Goal: Information Seeking & Learning: Find specific page/section

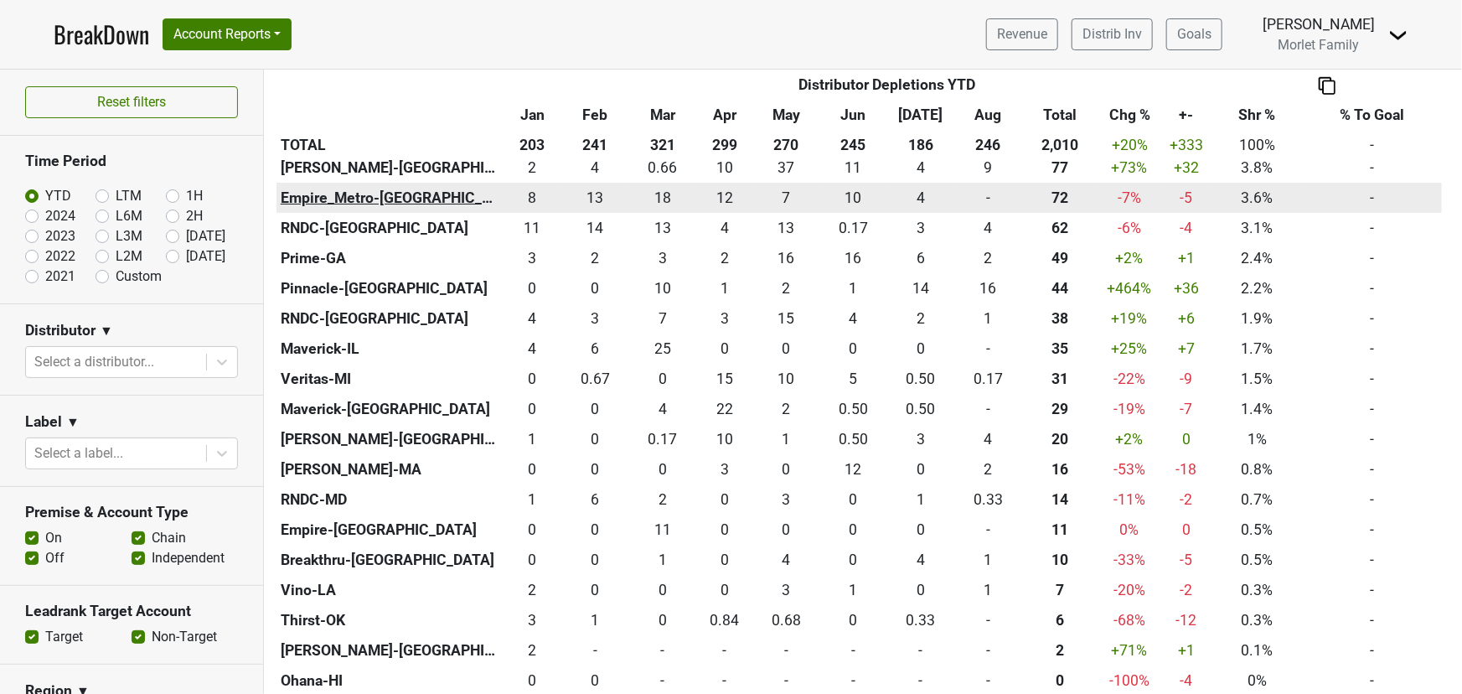
scroll to position [685, 0]
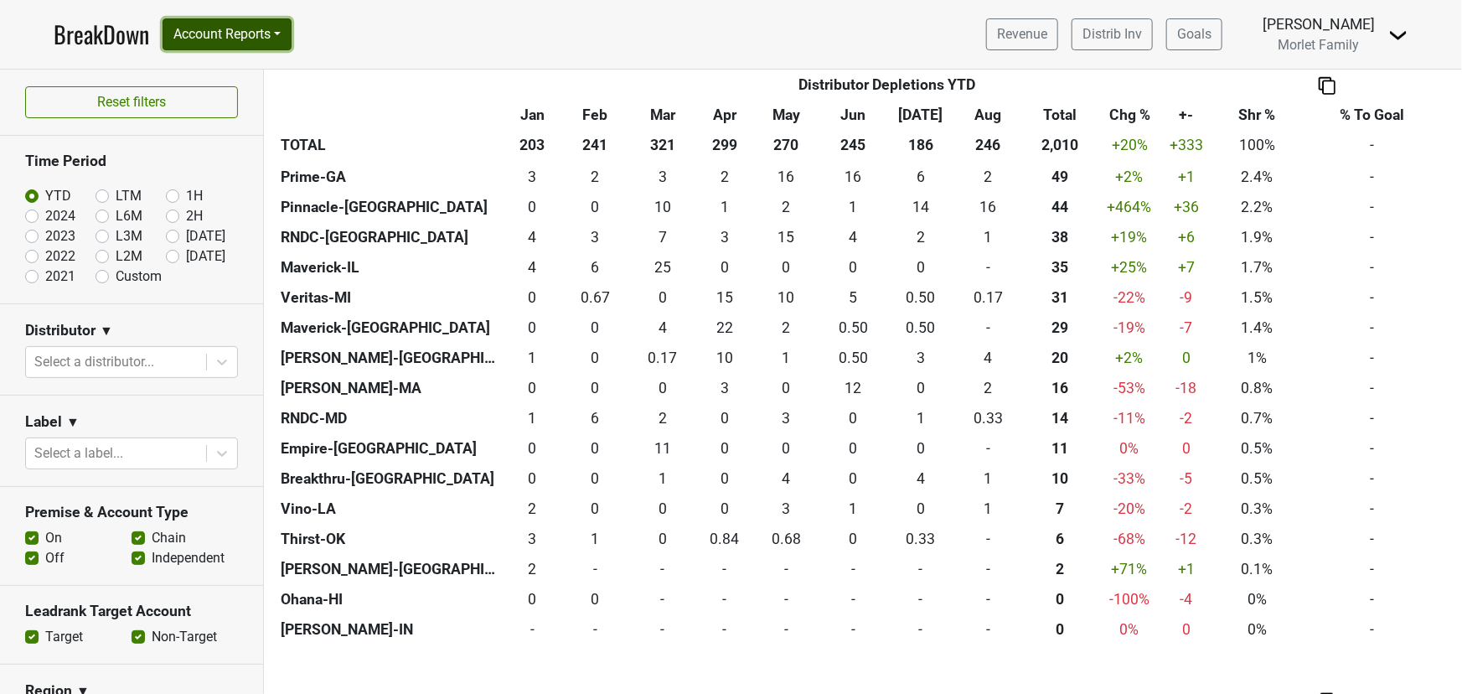
click at [218, 34] on button "Account Reports" at bounding box center [227, 34] width 129 height 32
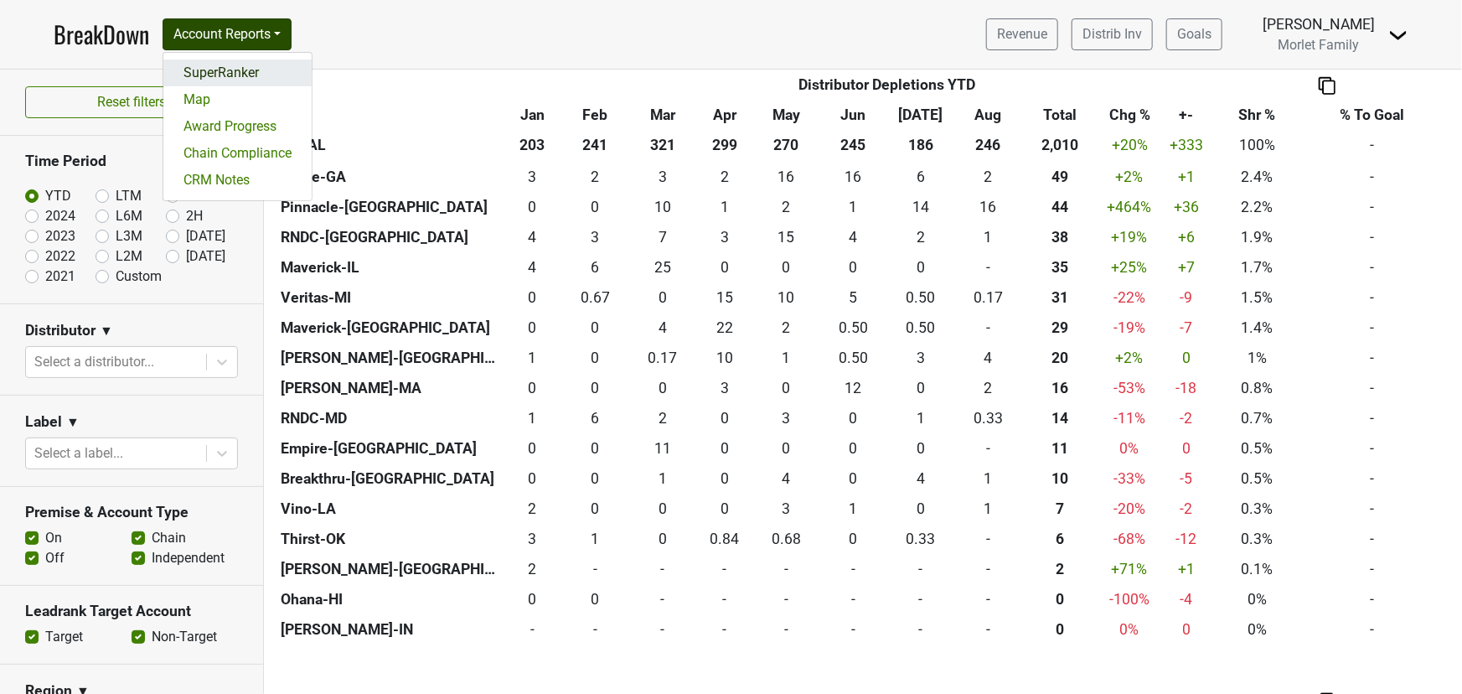
click at [243, 67] on link "SuperRanker" at bounding box center [237, 72] width 148 height 27
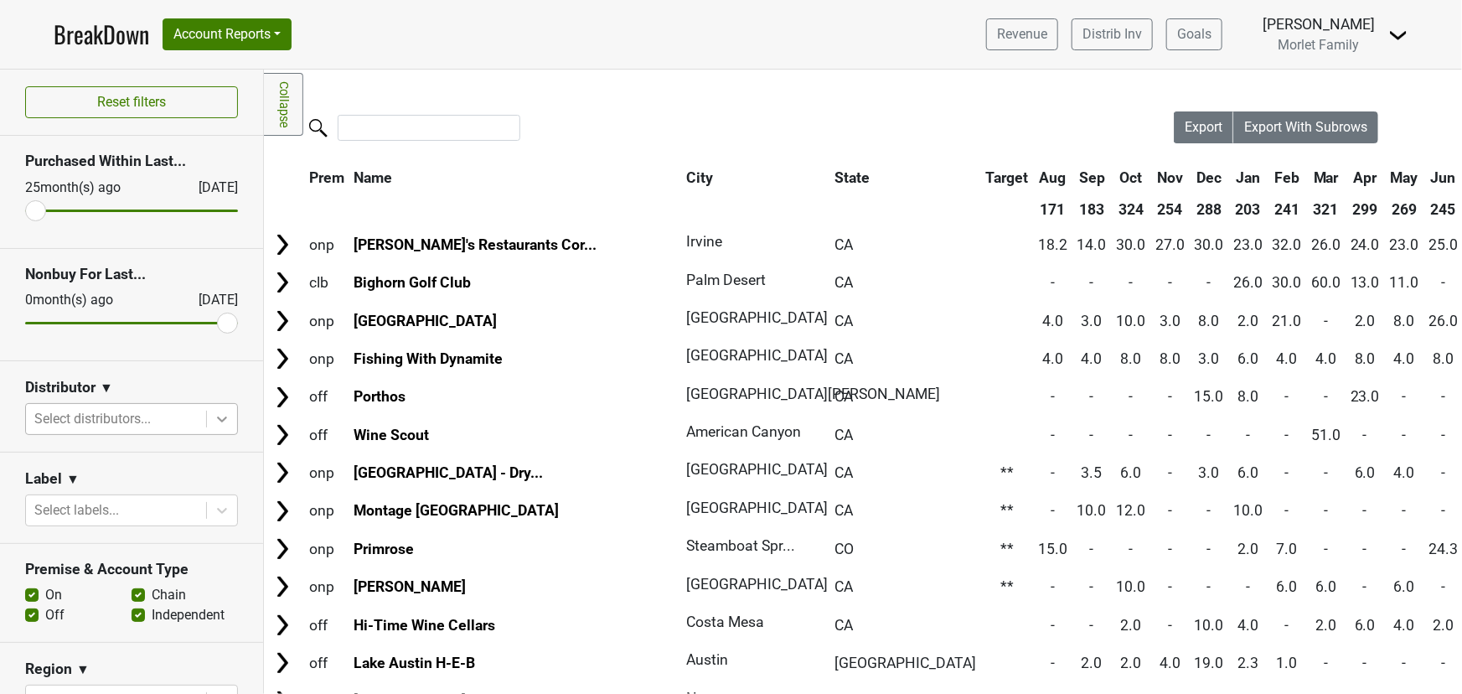
click at [214, 415] on icon at bounding box center [222, 418] width 17 height 17
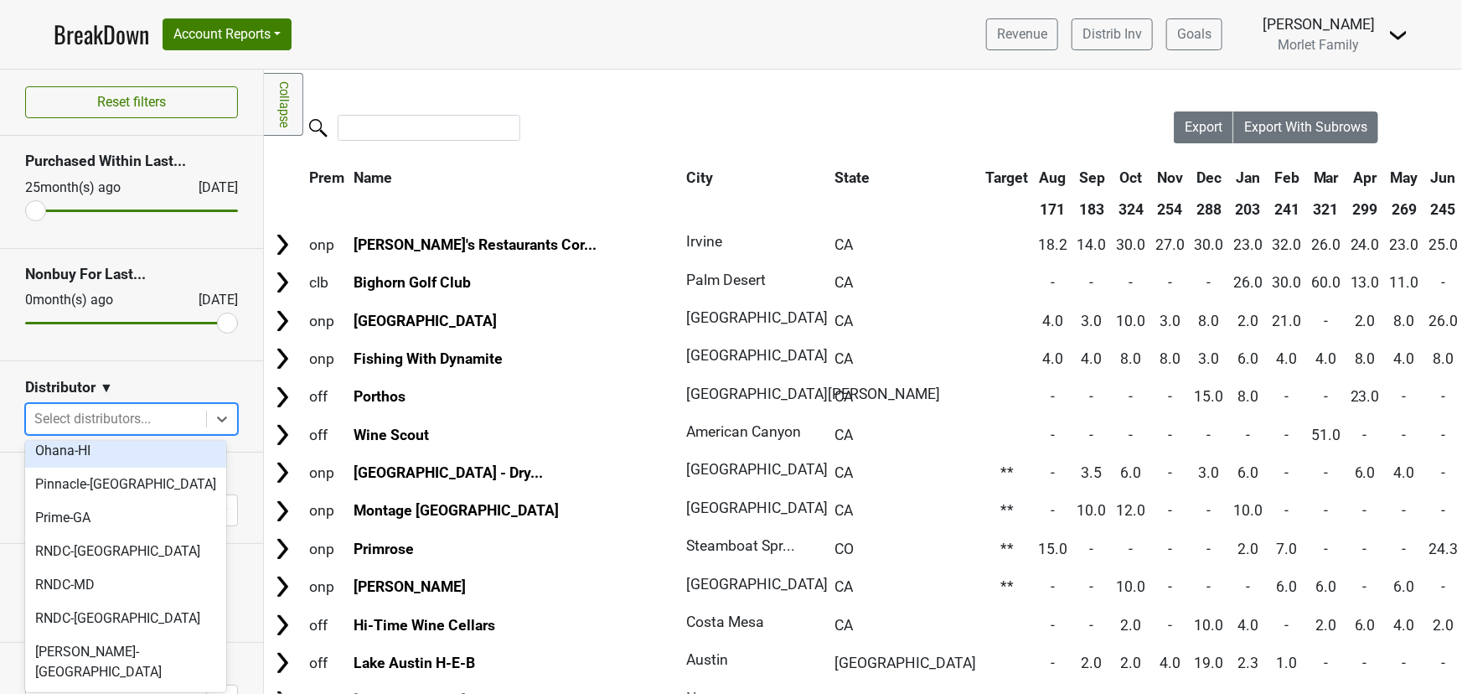
scroll to position [592, 0]
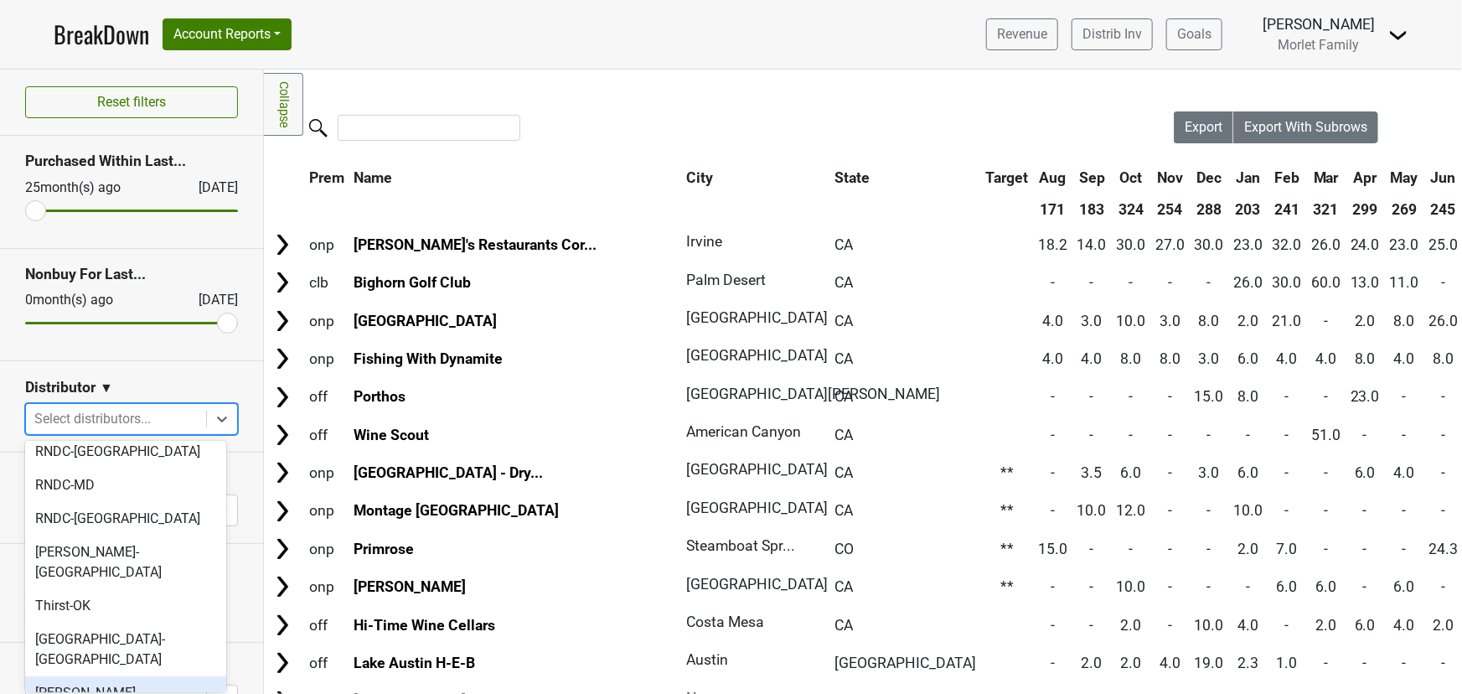
click at [157, 676] on div "Tryon-NC" at bounding box center [125, 703] width 201 height 54
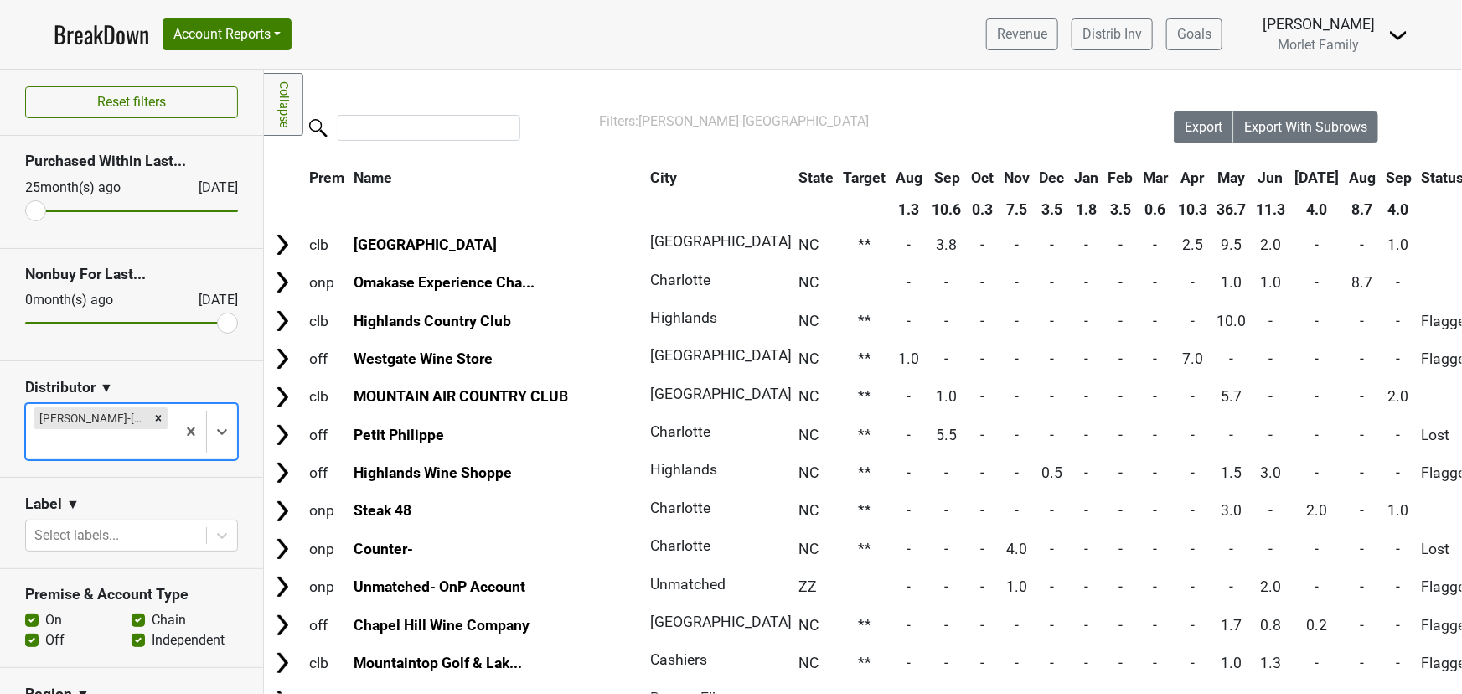
click at [1381, 178] on th "Sep" at bounding box center [1398, 178] width 34 height 30
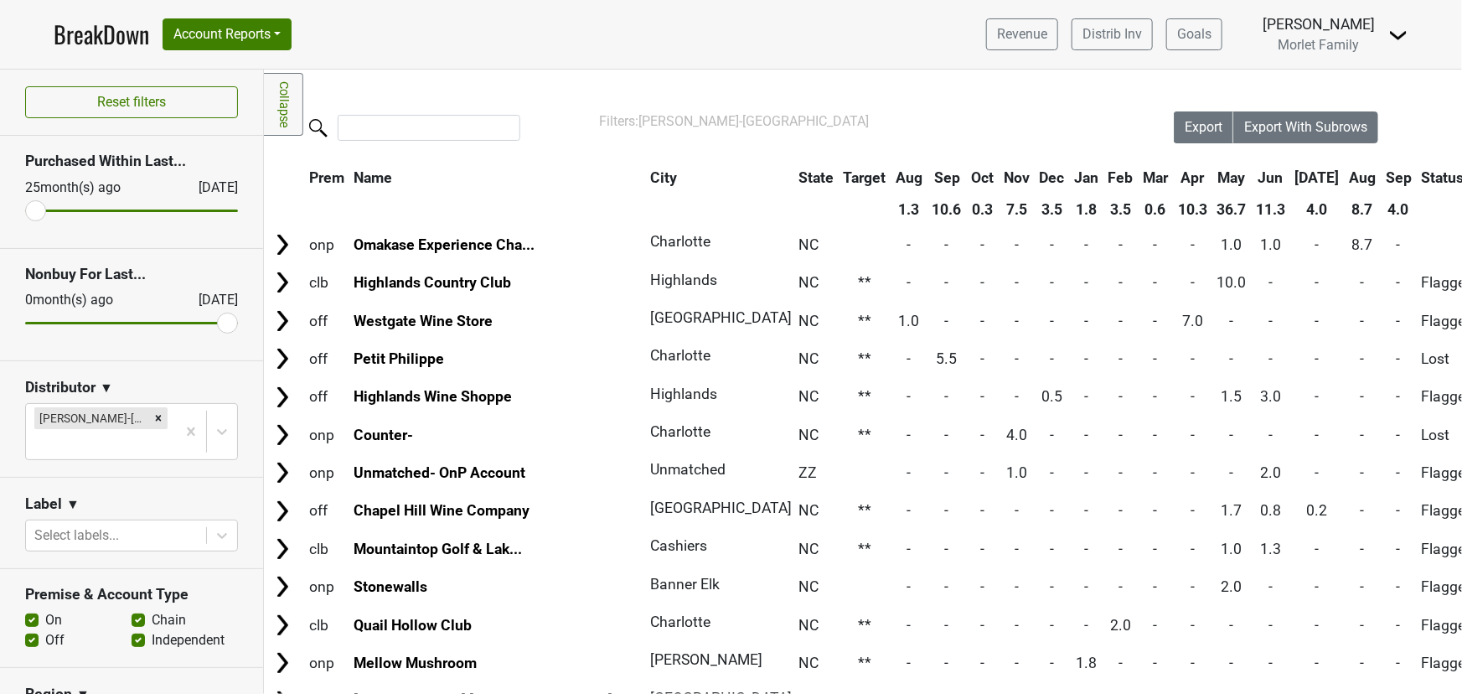
click at [1381, 178] on th "Sep" at bounding box center [1398, 178] width 34 height 30
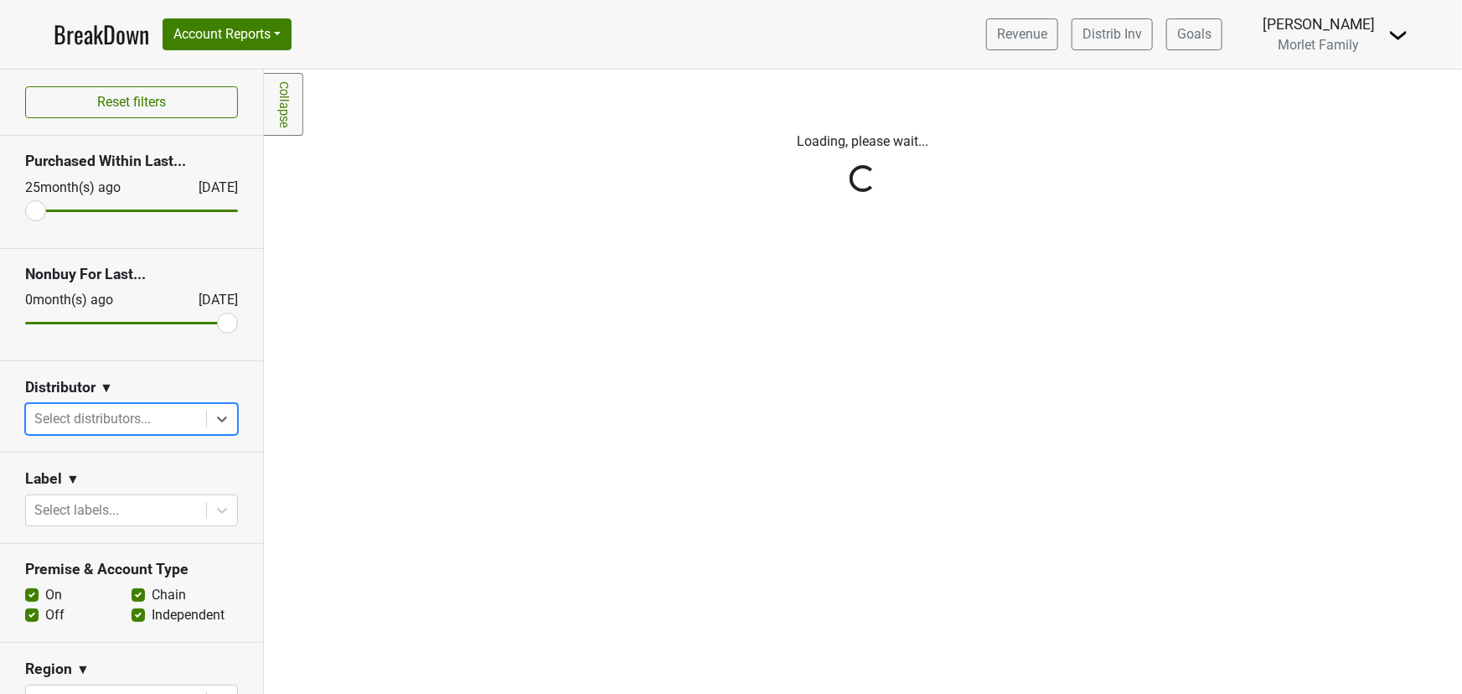
click at [208, 418] on div "Reset filters Purchased Within Last... 25 month(s) ago Sep '25 Nonbuy For Last.…" at bounding box center [132, 382] width 264 height 624
click at [217, 418] on icon at bounding box center [222, 419] width 10 height 6
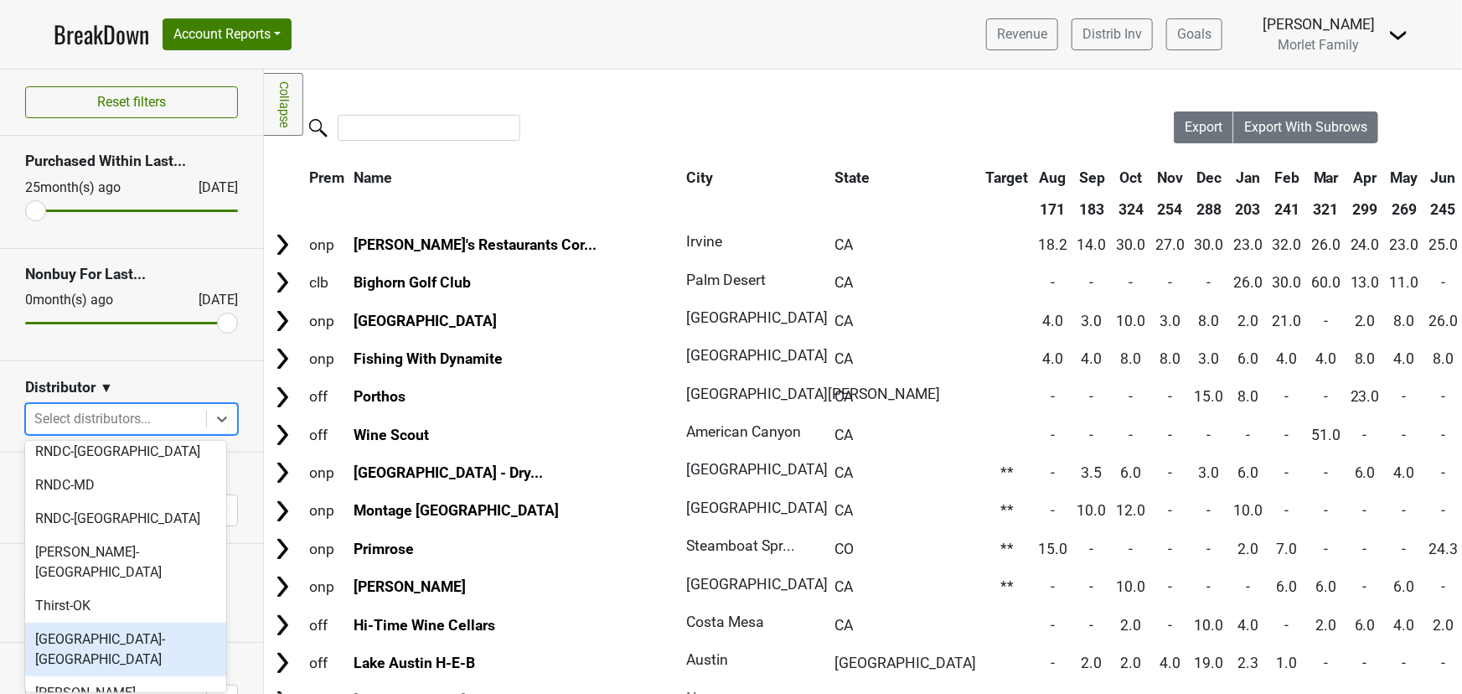
click at [130, 622] on div "Tramonte-OH" at bounding box center [125, 649] width 201 height 54
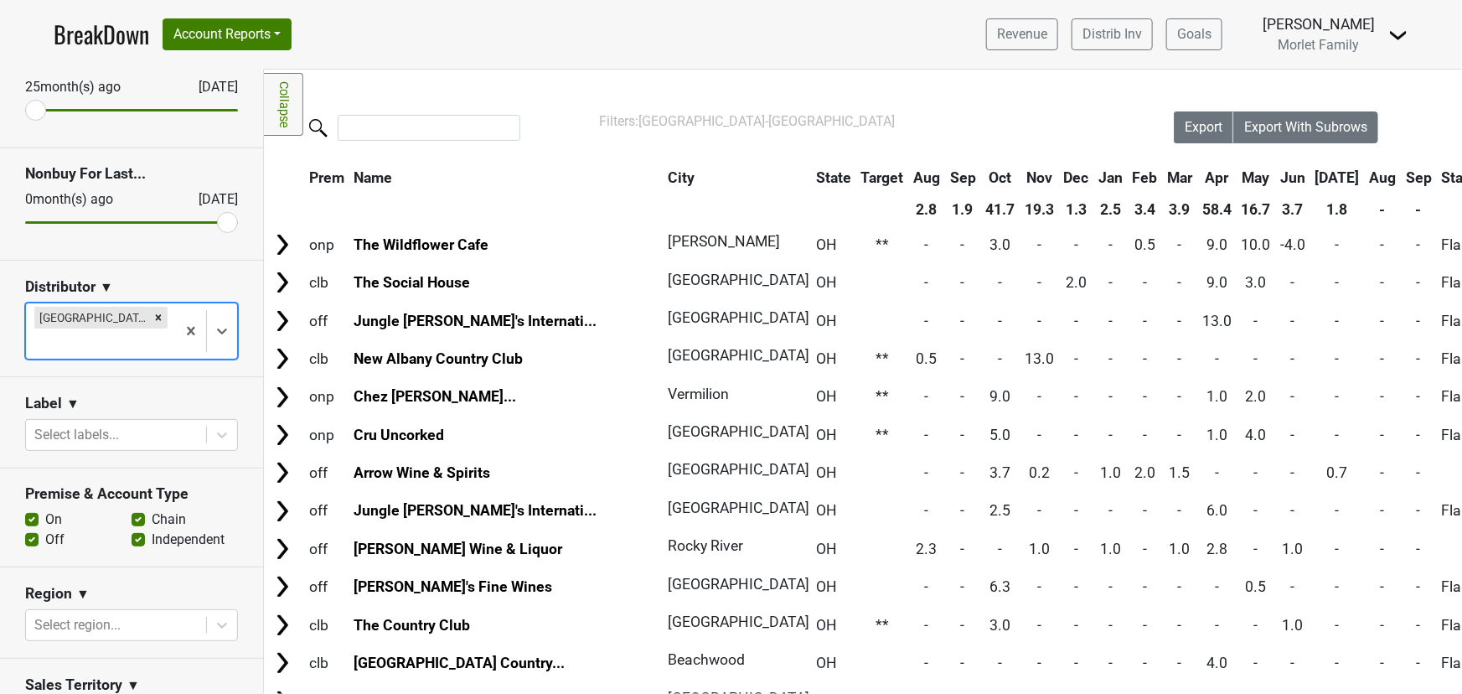
scroll to position [304, 0]
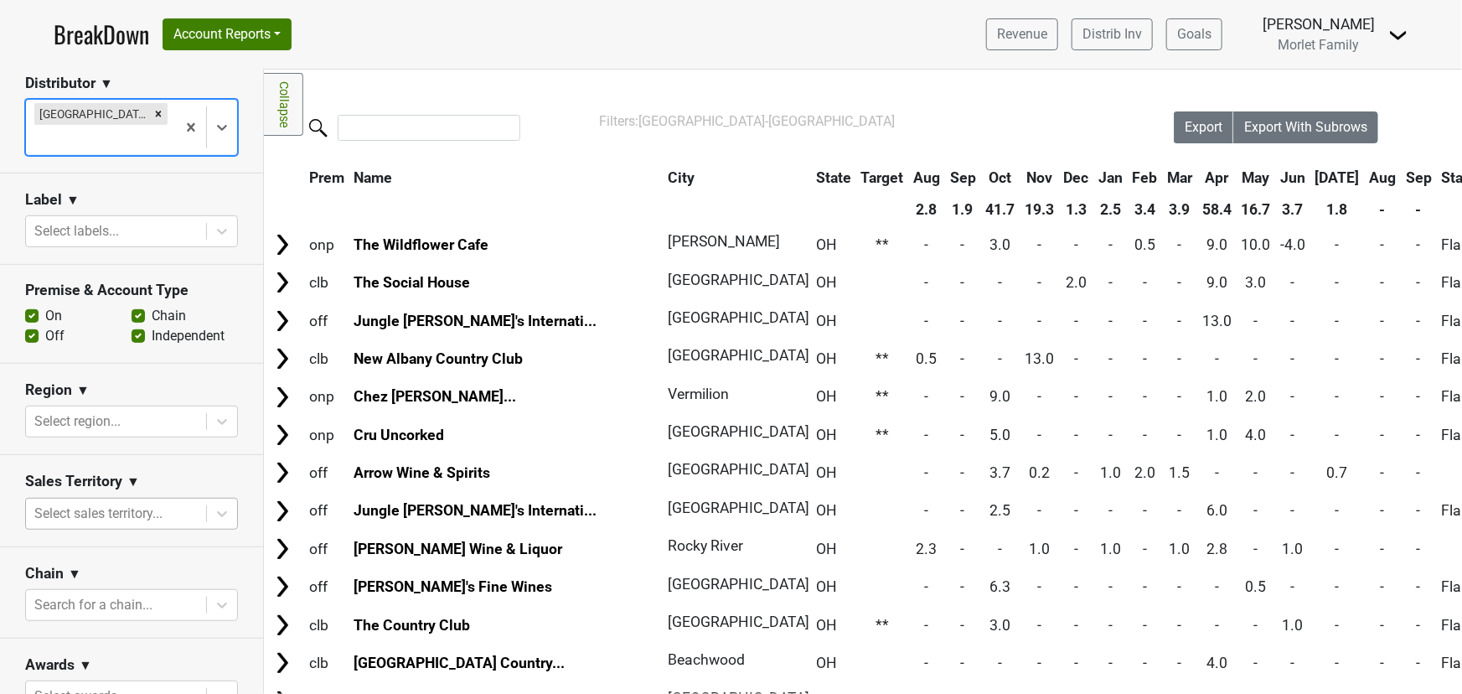
click at [166, 502] on div at bounding box center [115, 513] width 163 height 23
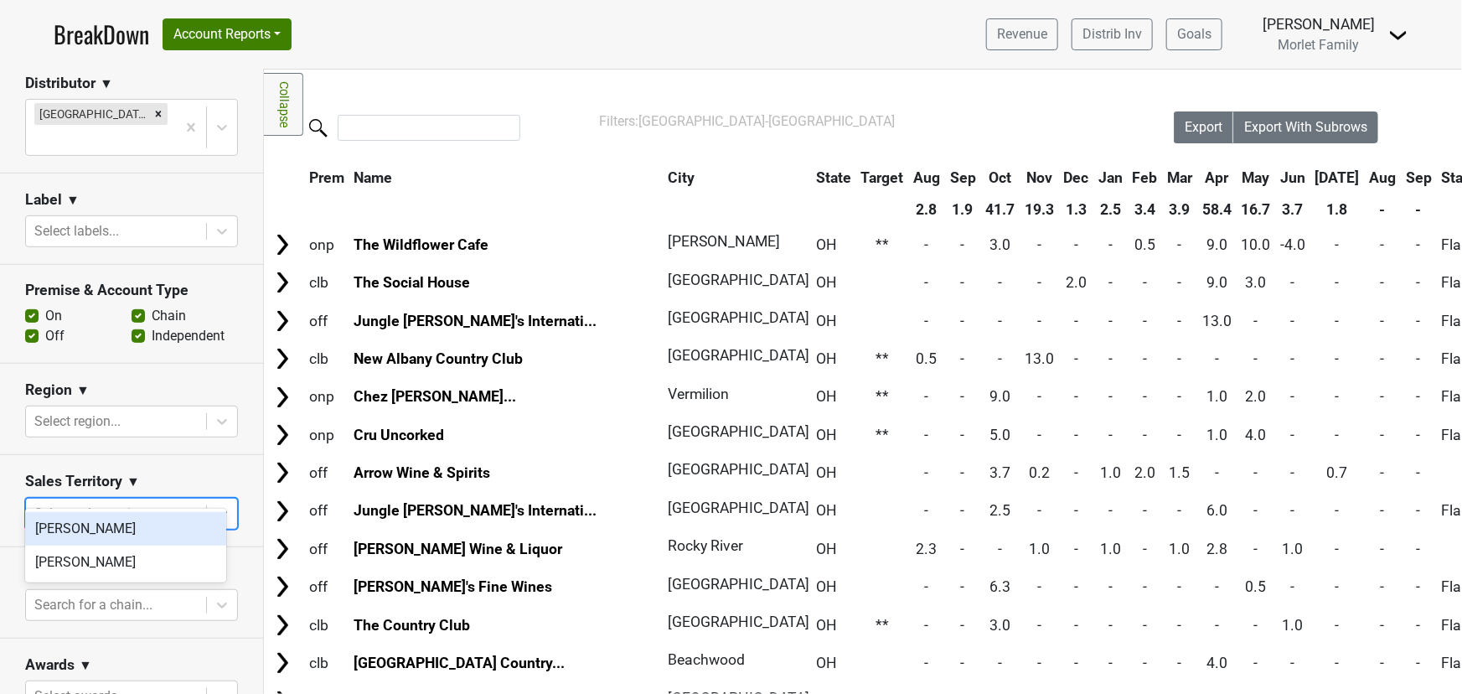
click at [168, 502] on div at bounding box center [115, 513] width 163 height 23
click at [178, 410] on div at bounding box center [115, 421] width 163 height 23
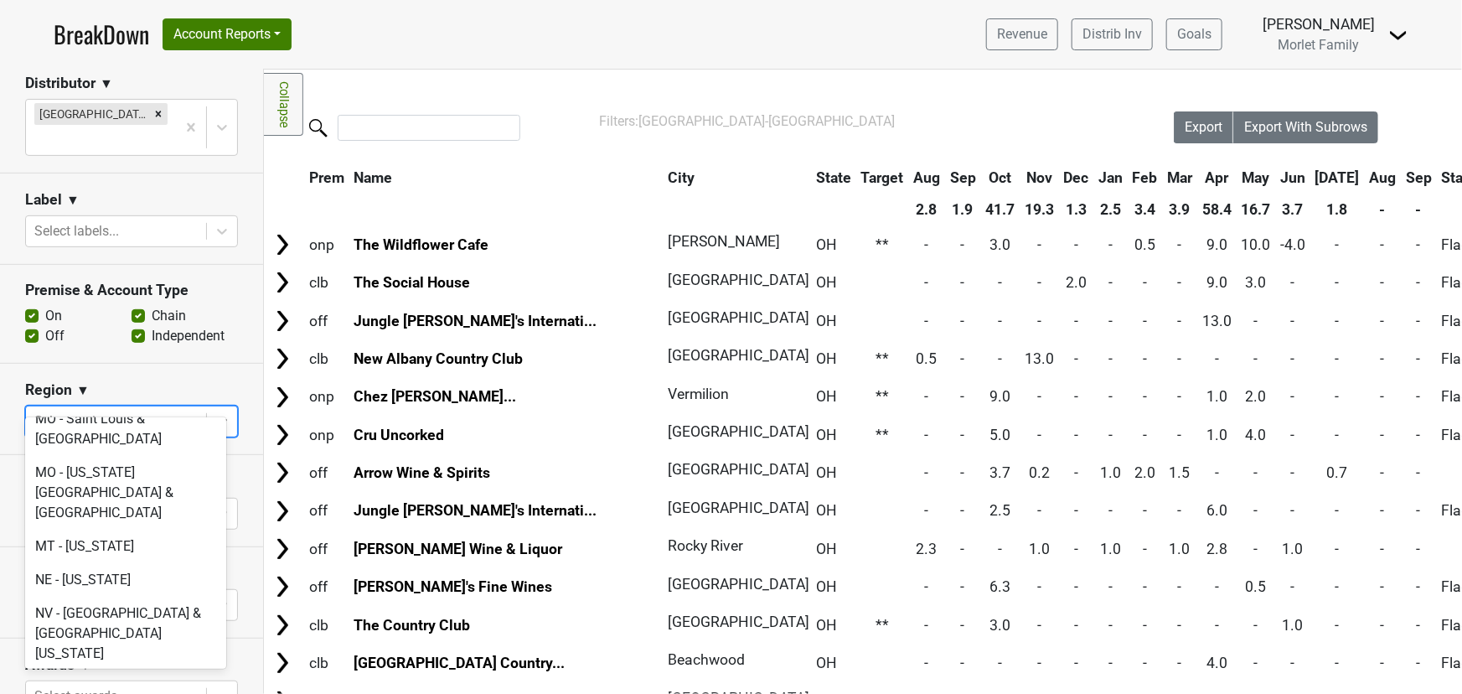
scroll to position [3578, 0]
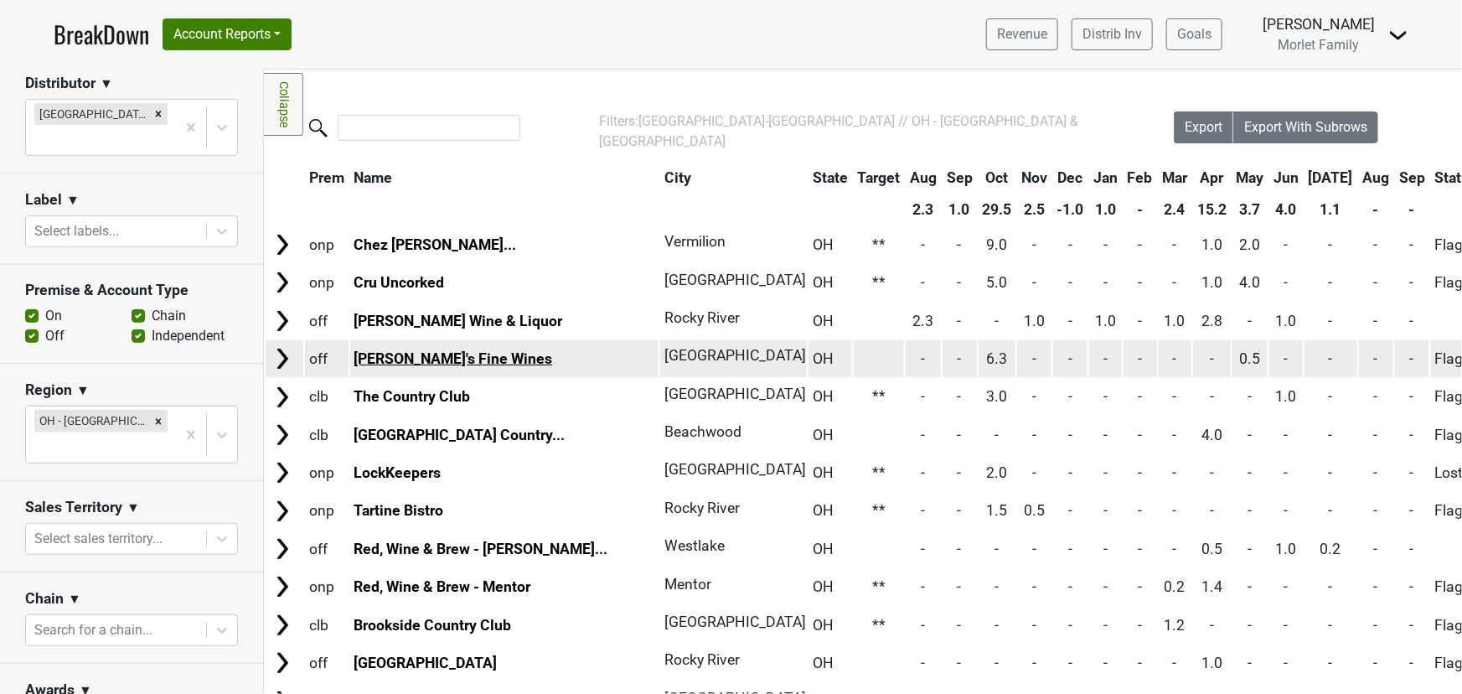
click at [426, 353] on link "Chuck's Fine Wines" at bounding box center [452, 358] width 199 height 17
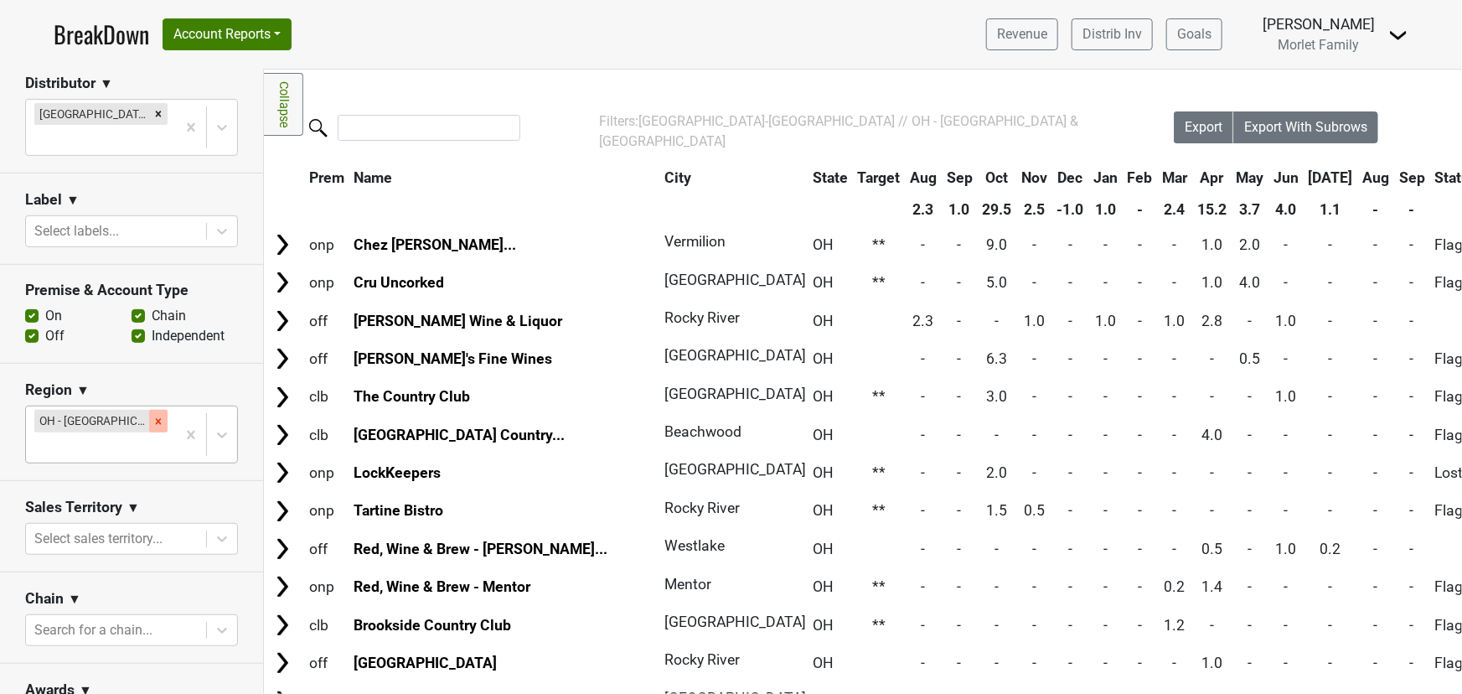
click at [152, 415] on icon "Remove OH - Cleveland & Northern OH" at bounding box center [158, 421] width 12 height 12
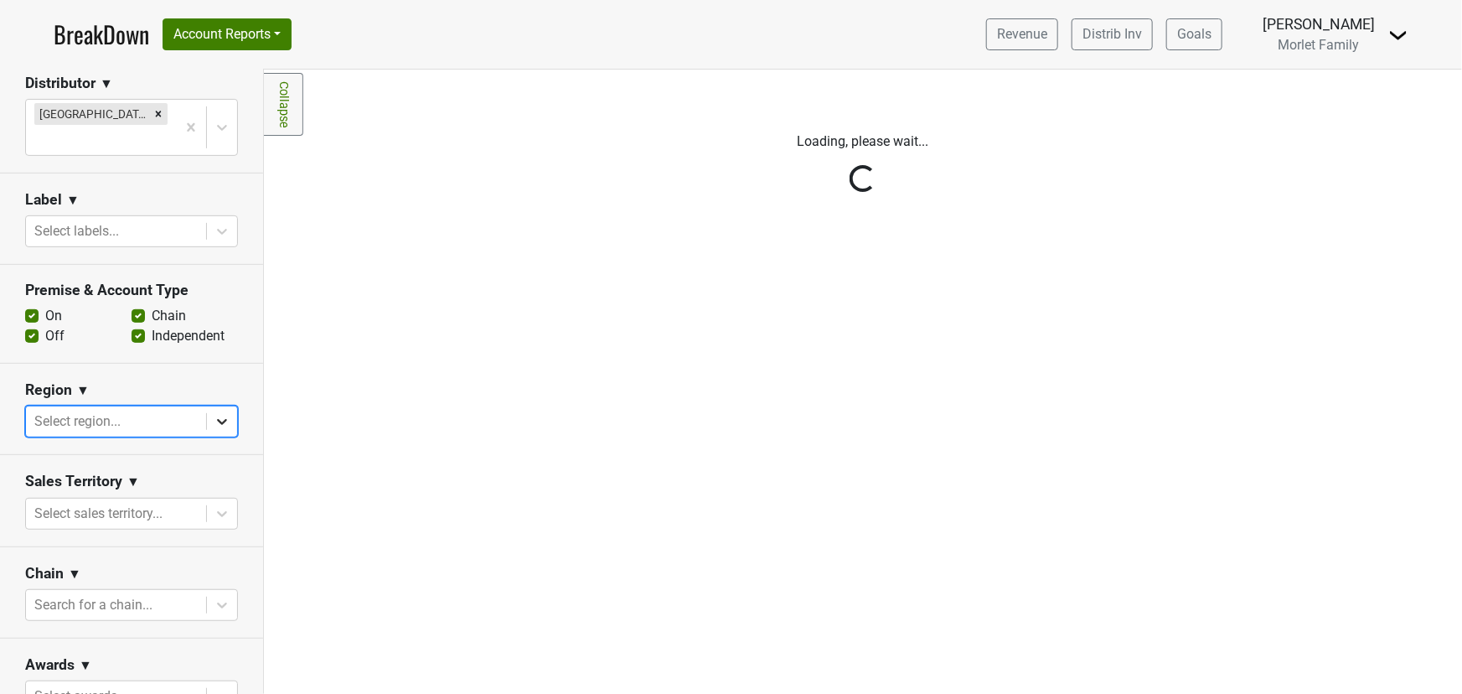
click at [214, 413] on icon at bounding box center [222, 421] width 17 height 17
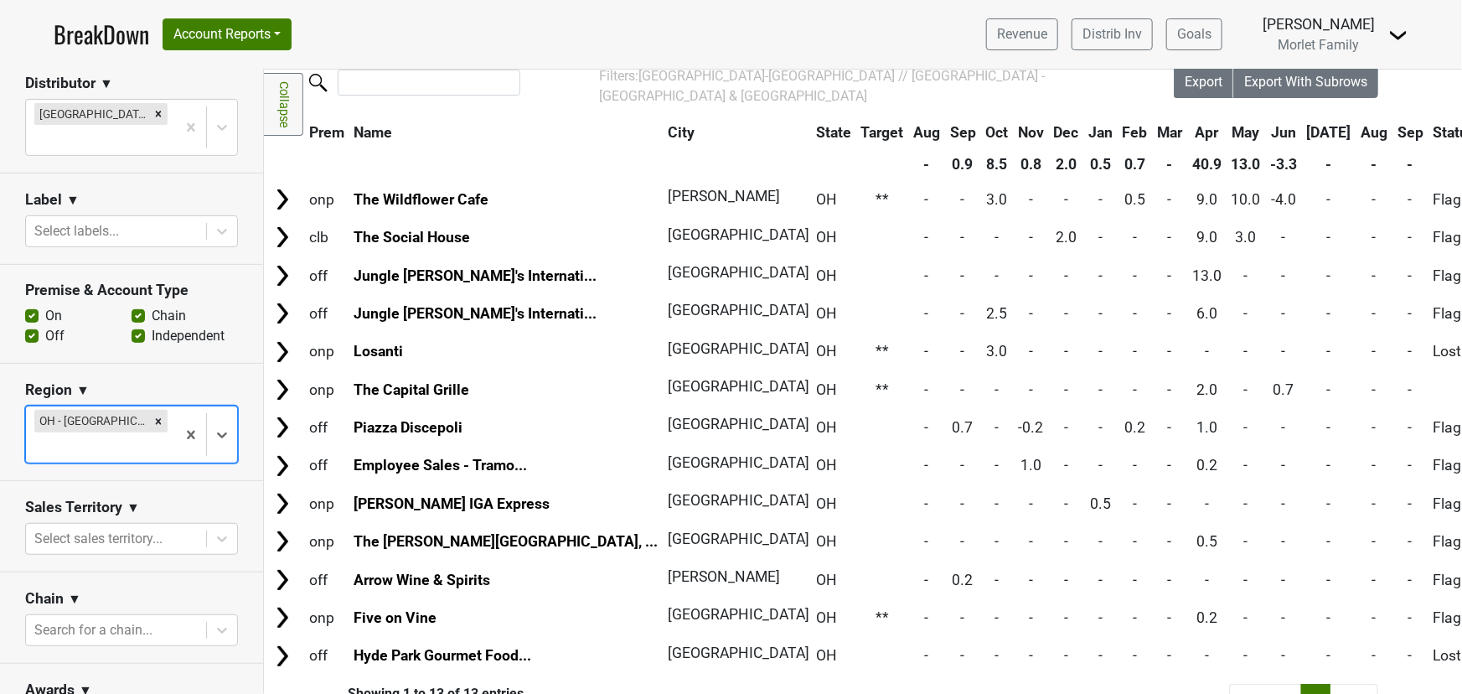
scroll to position [0, 0]
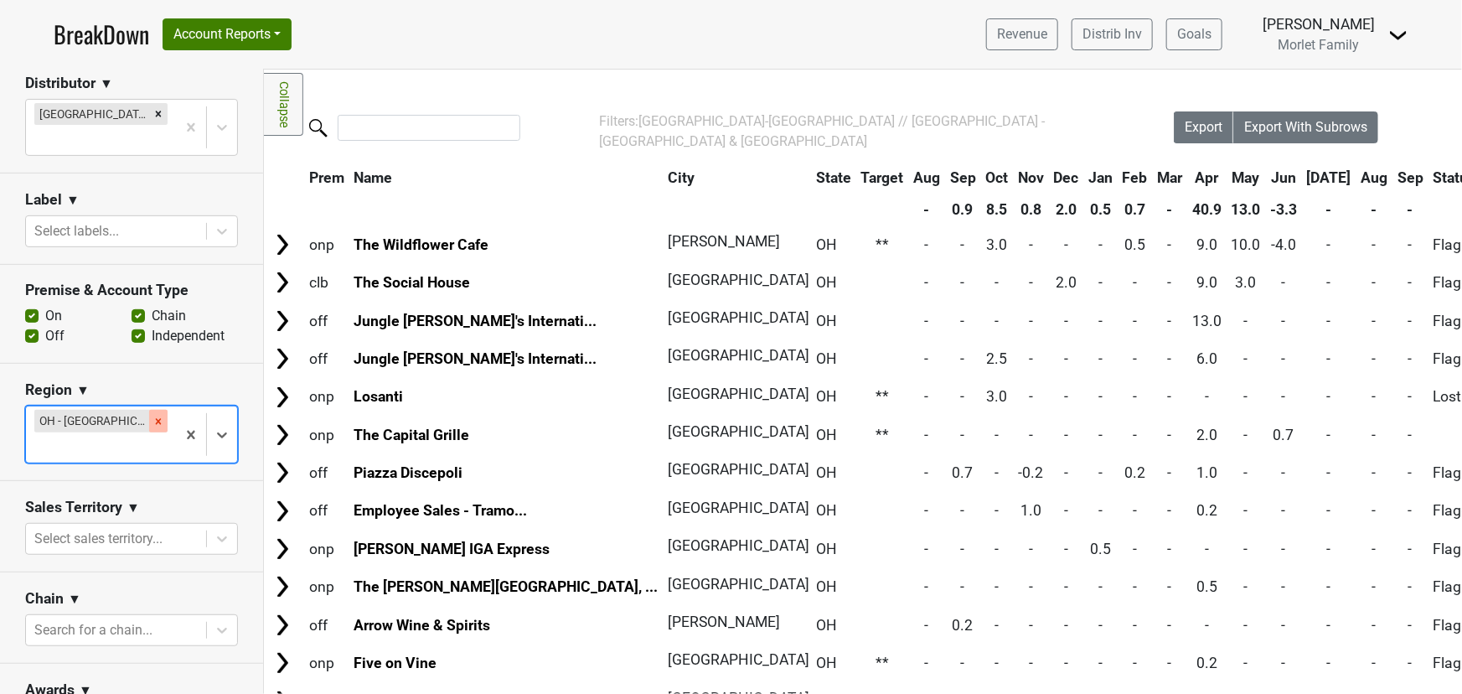
click at [152, 415] on icon "Remove OH - Cincinnati & Southern OH" at bounding box center [158, 421] width 12 height 12
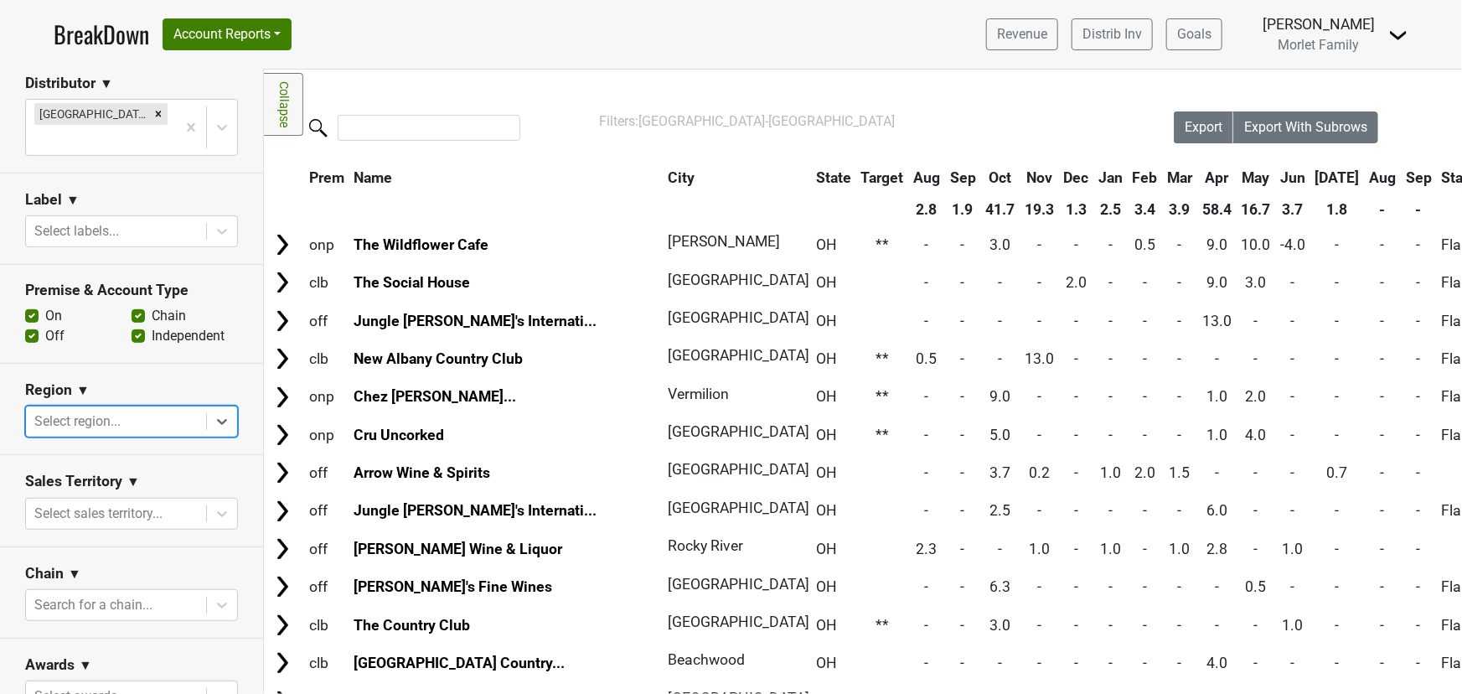
click at [812, 176] on th "State" at bounding box center [834, 178] width 44 height 30
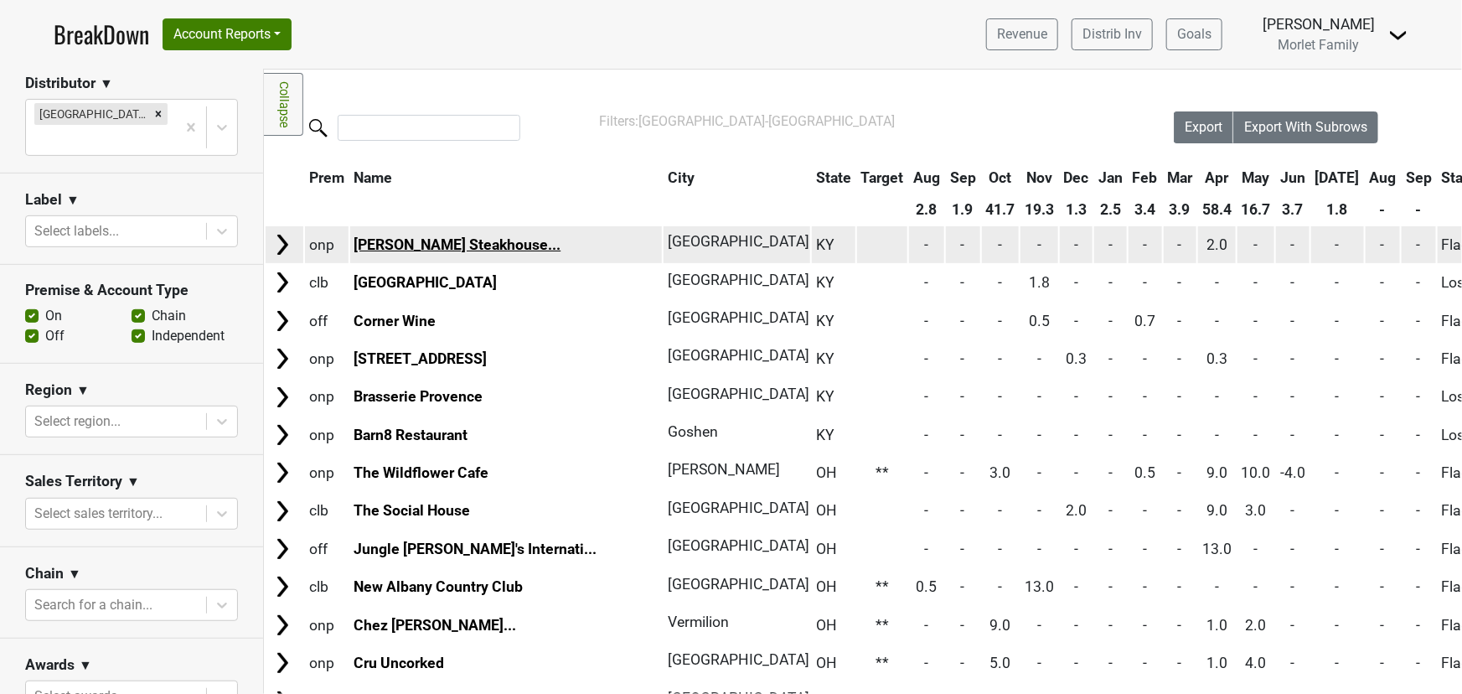
click at [486, 240] on link "Jeff Ruby's Steakhouse..." at bounding box center [456, 244] width 207 height 17
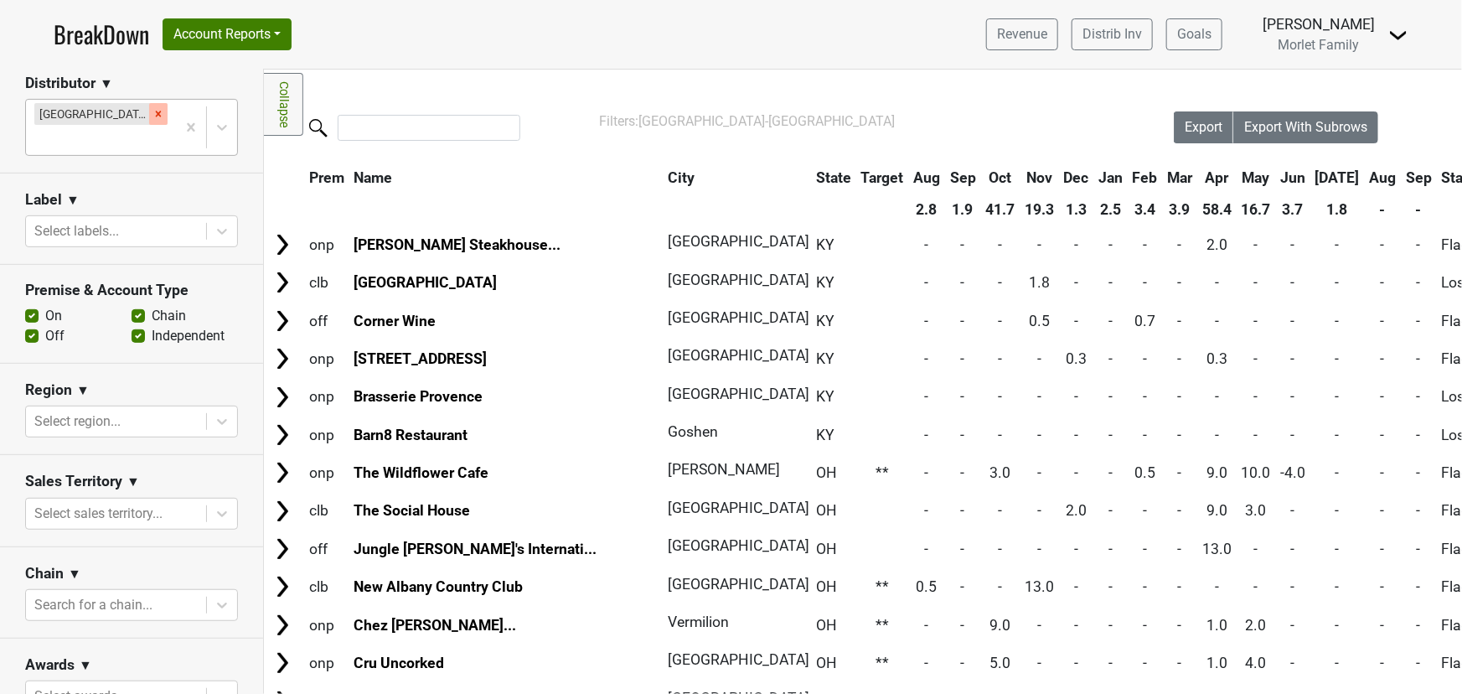
click at [152, 109] on icon "Remove Tramonte-OH" at bounding box center [158, 114] width 12 height 12
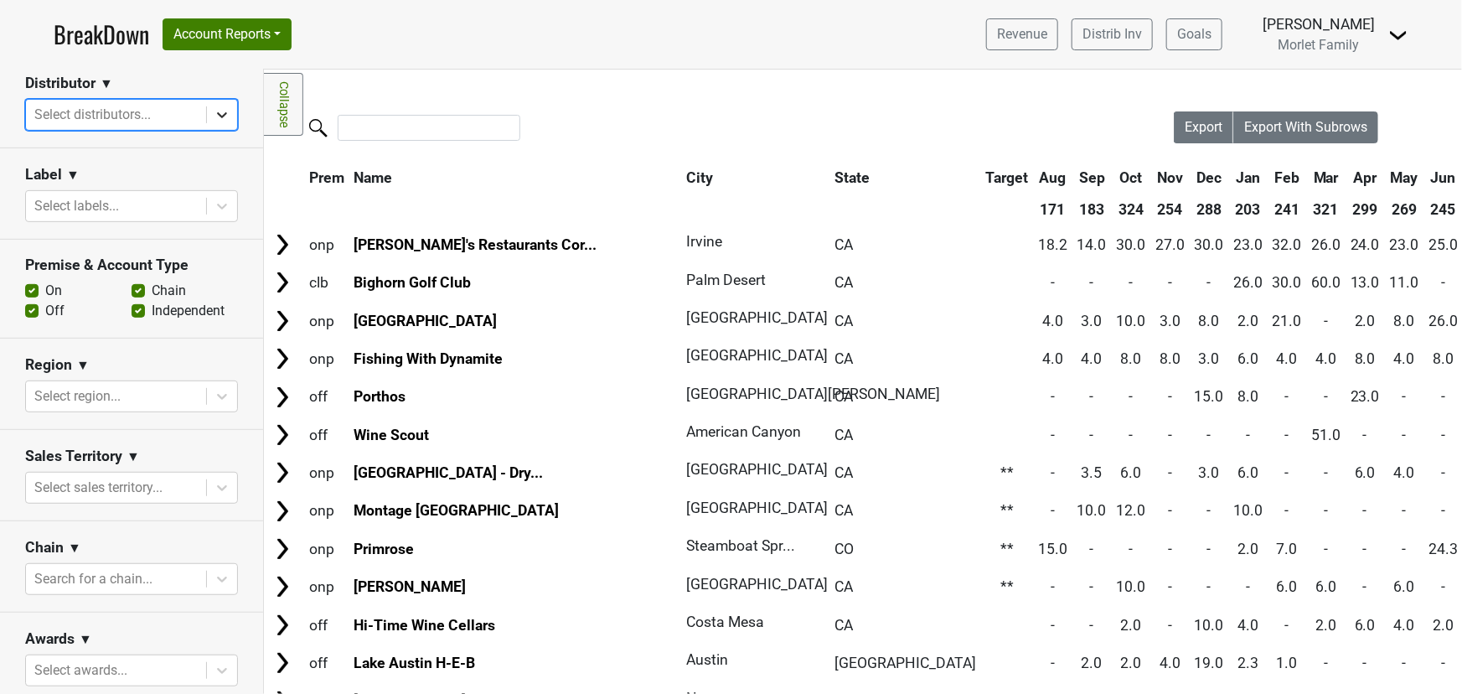
click at [214, 111] on icon at bounding box center [222, 114] width 17 height 17
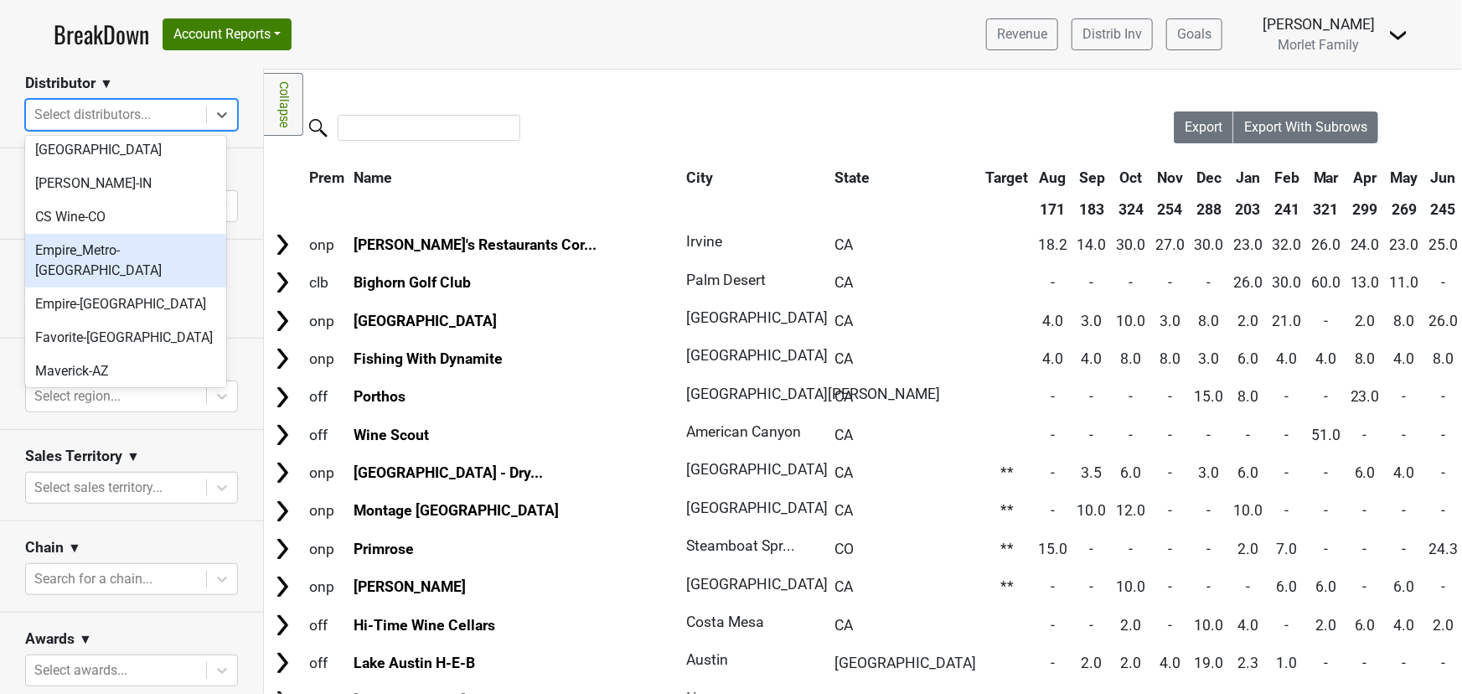
scroll to position [152, 0]
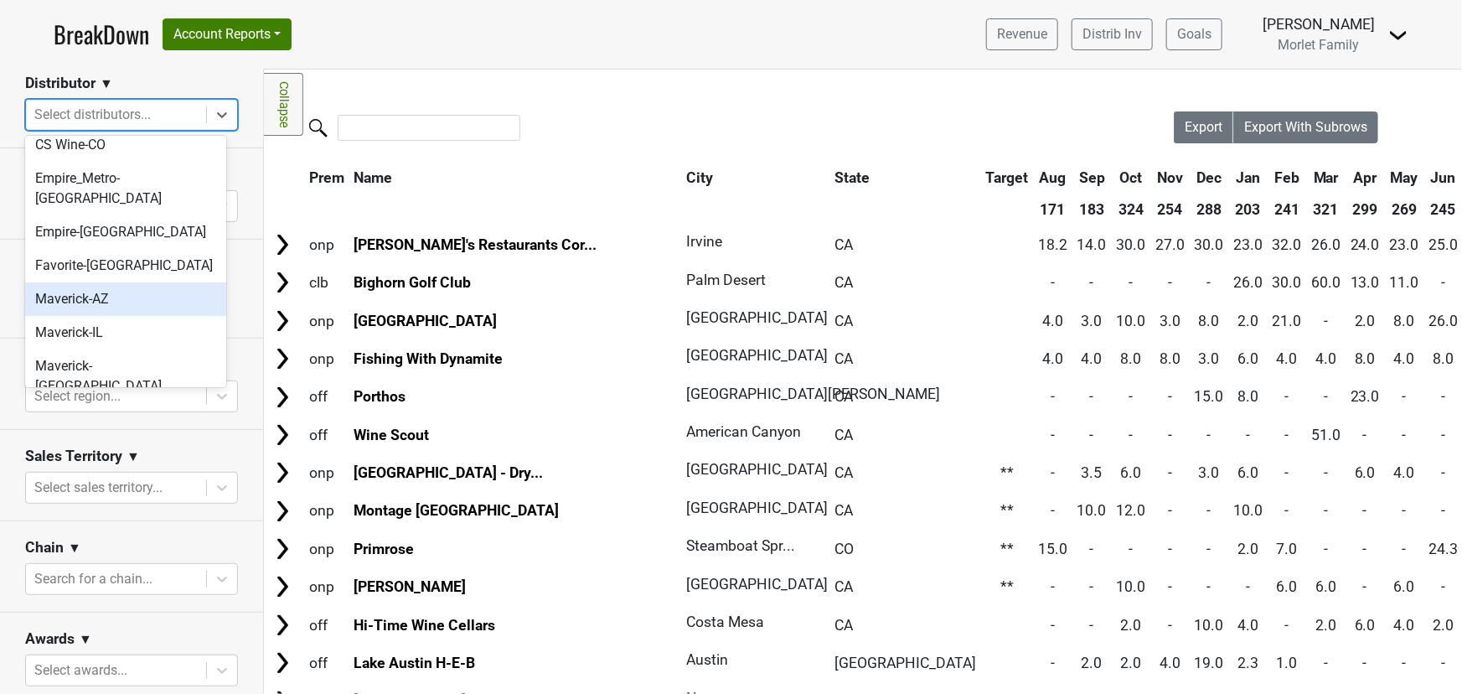
click at [116, 282] on div "Maverick-AZ" at bounding box center [125, 299] width 201 height 34
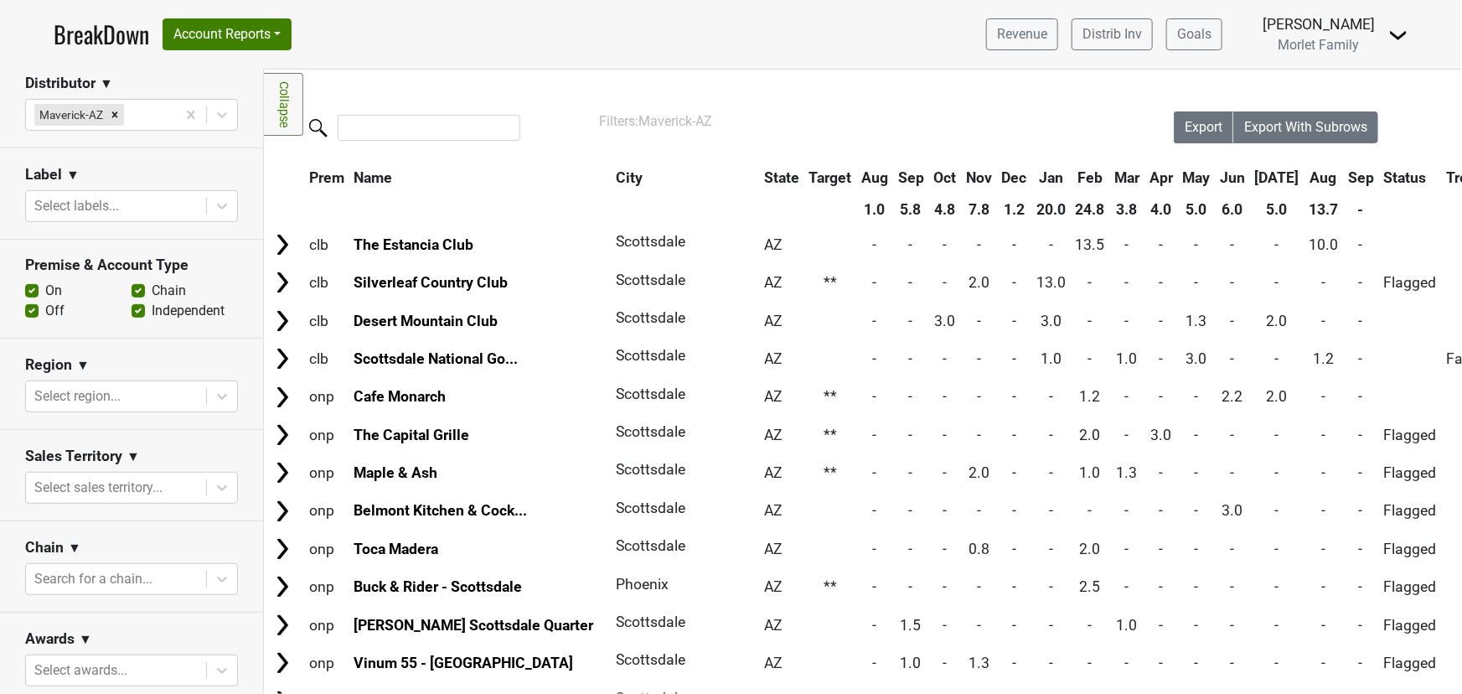
click at [1305, 176] on th "Aug" at bounding box center [1324, 178] width 38 height 30
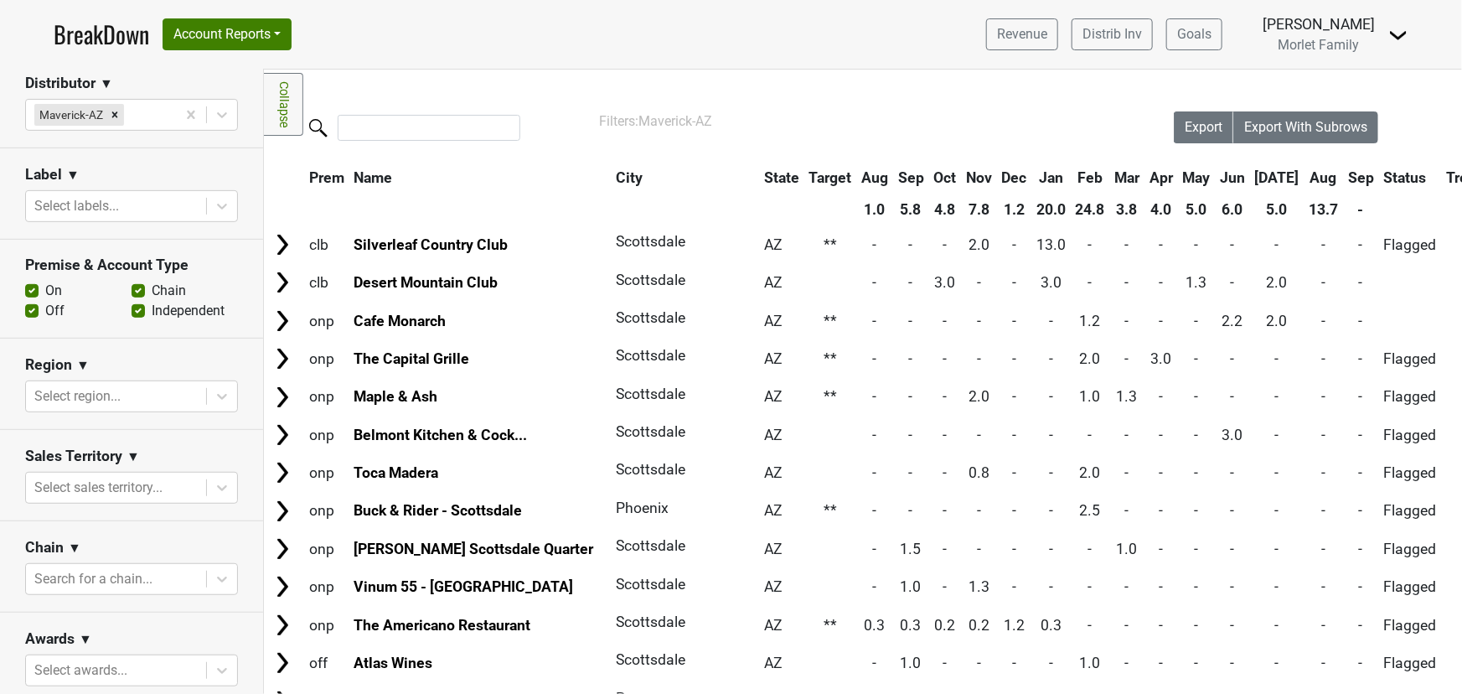
click at [1305, 174] on th "Aug" at bounding box center [1324, 178] width 38 height 30
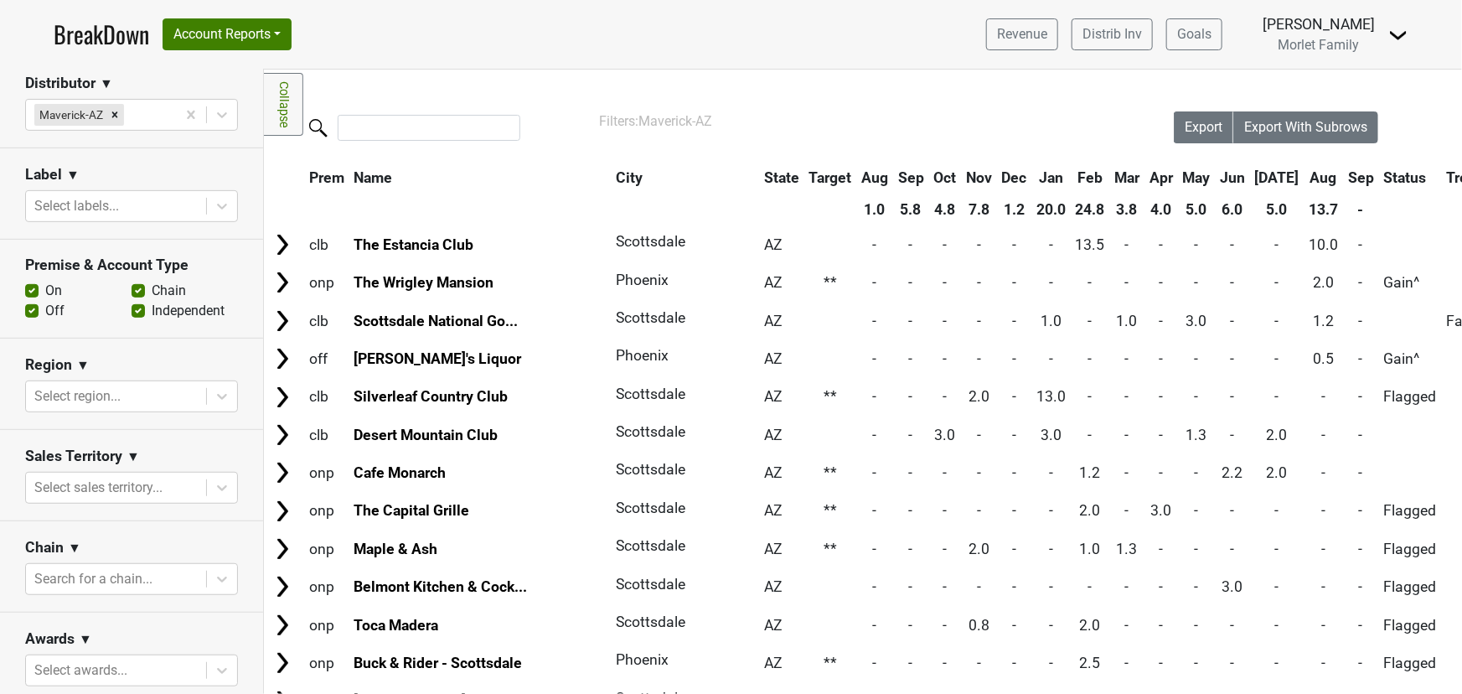
click at [1305, 181] on th "Aug" at bounding box center [1324, 178] width 38 height 30
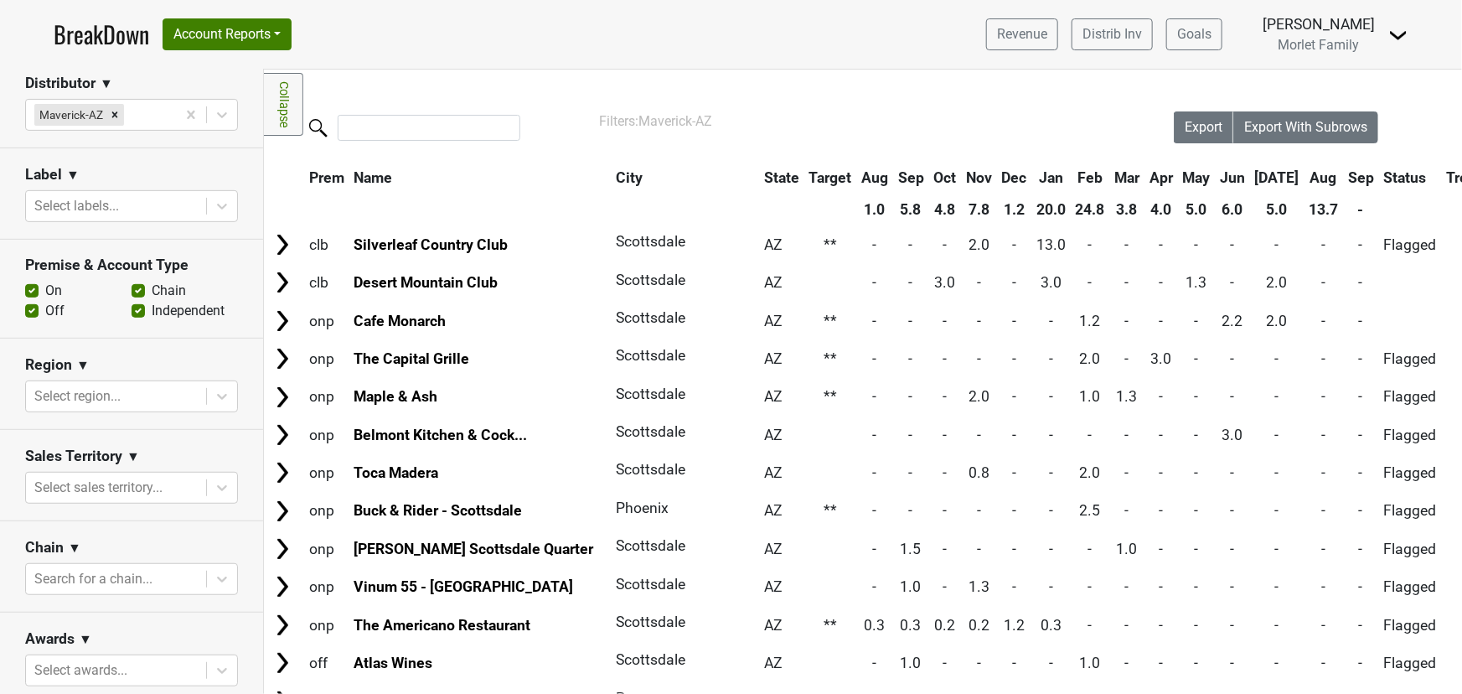
click at [1305, 180] on th "Aug" at bounding box center [1324, 178] width 38 height 30
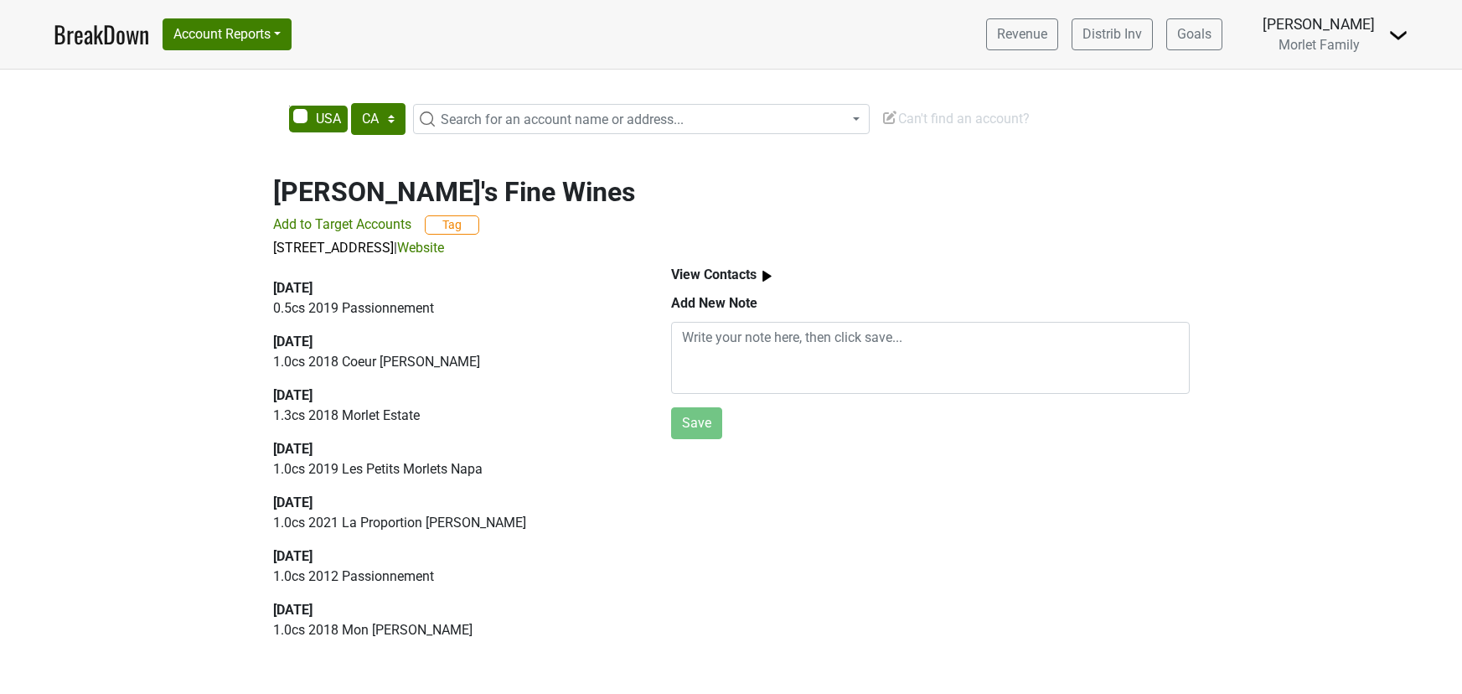
select select "CA"
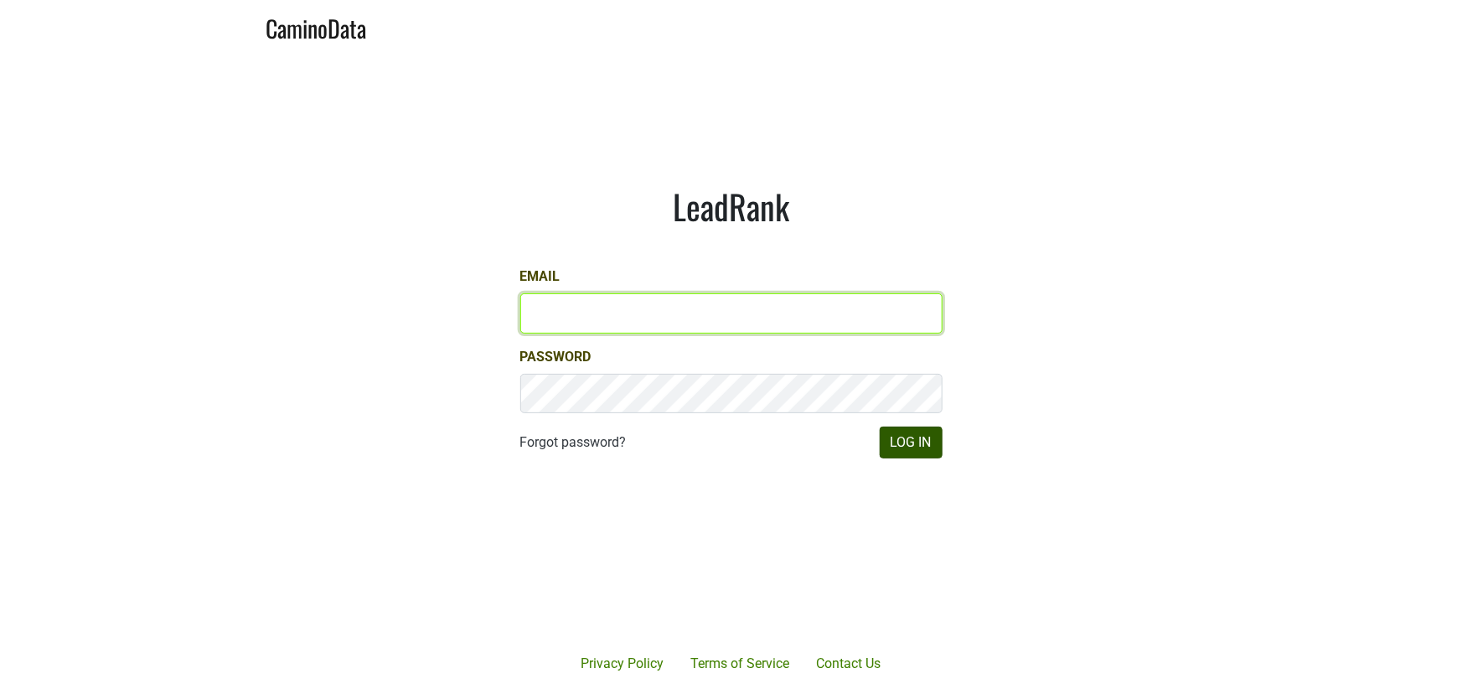
type input "armen@morletwines.com"
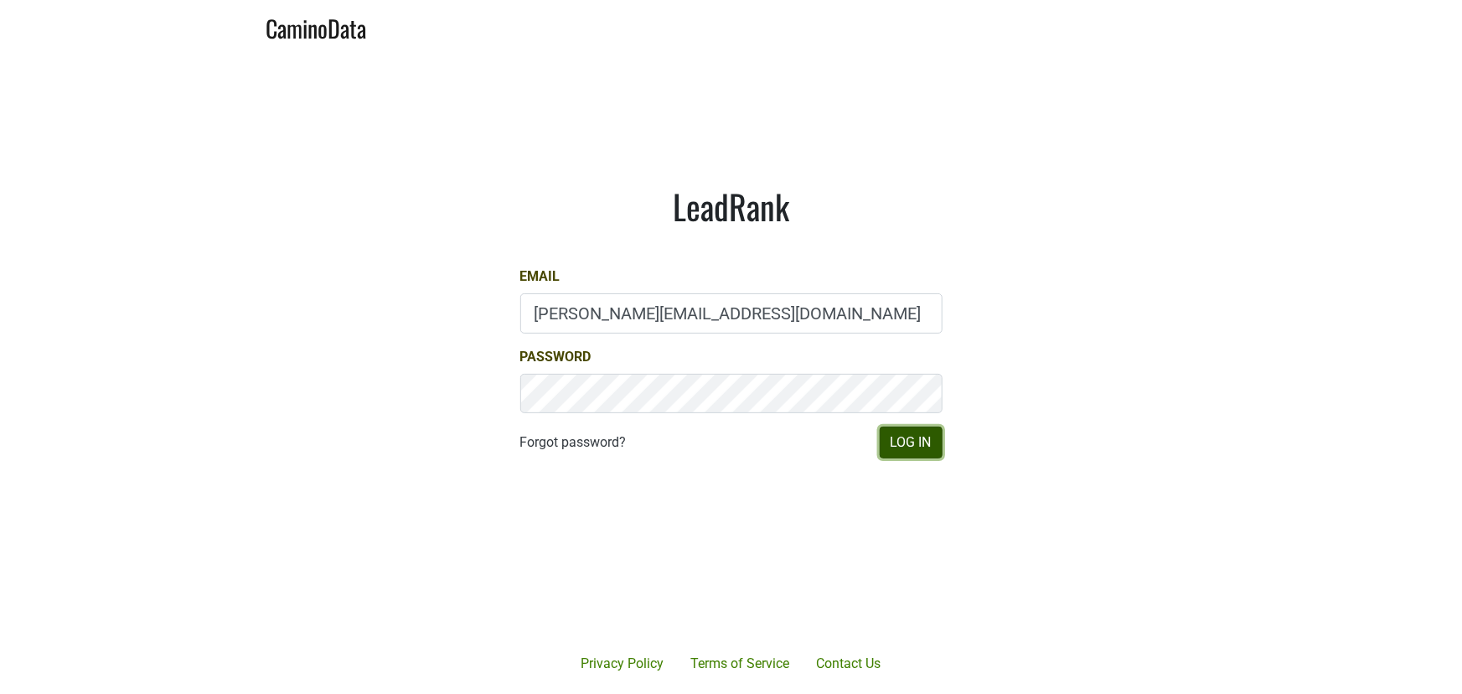
click at [914, 440] on button "Log In" at bounding box center [911, 442] width 63 height 32
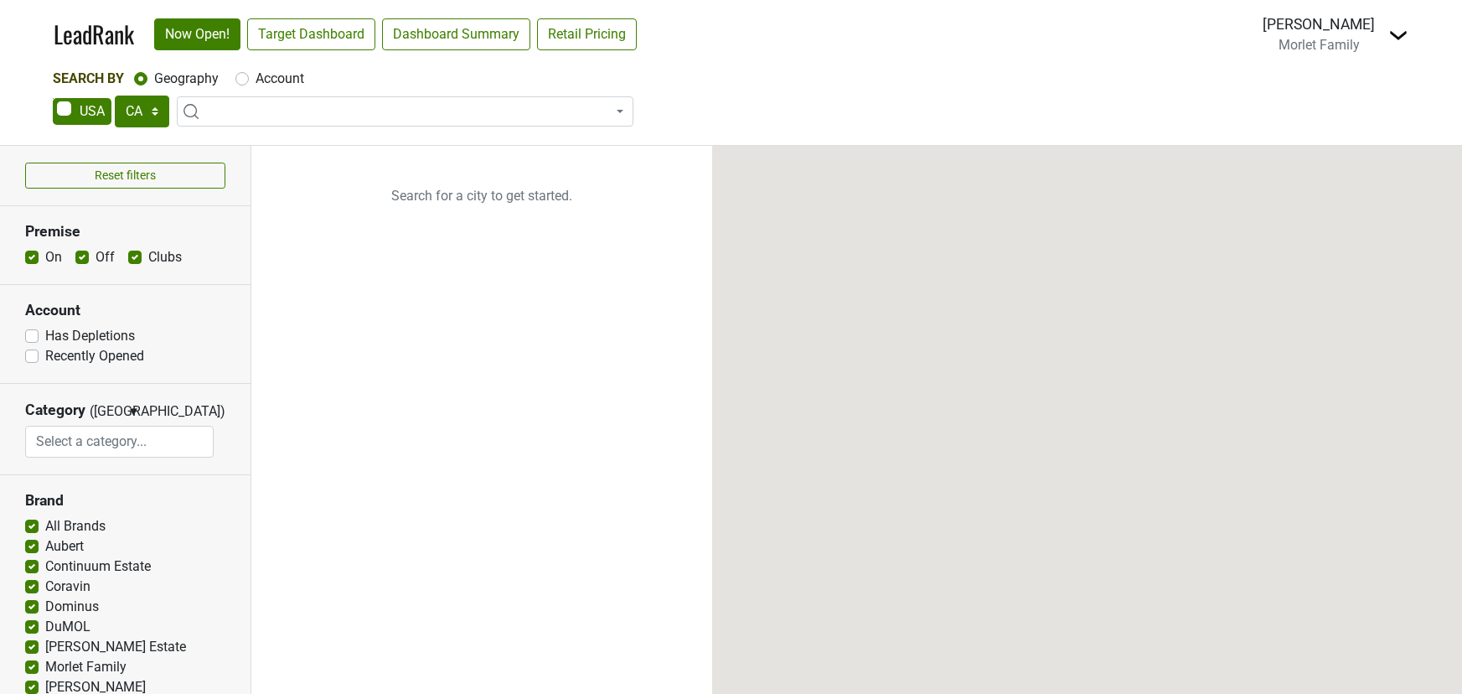
select select "CA"
select select
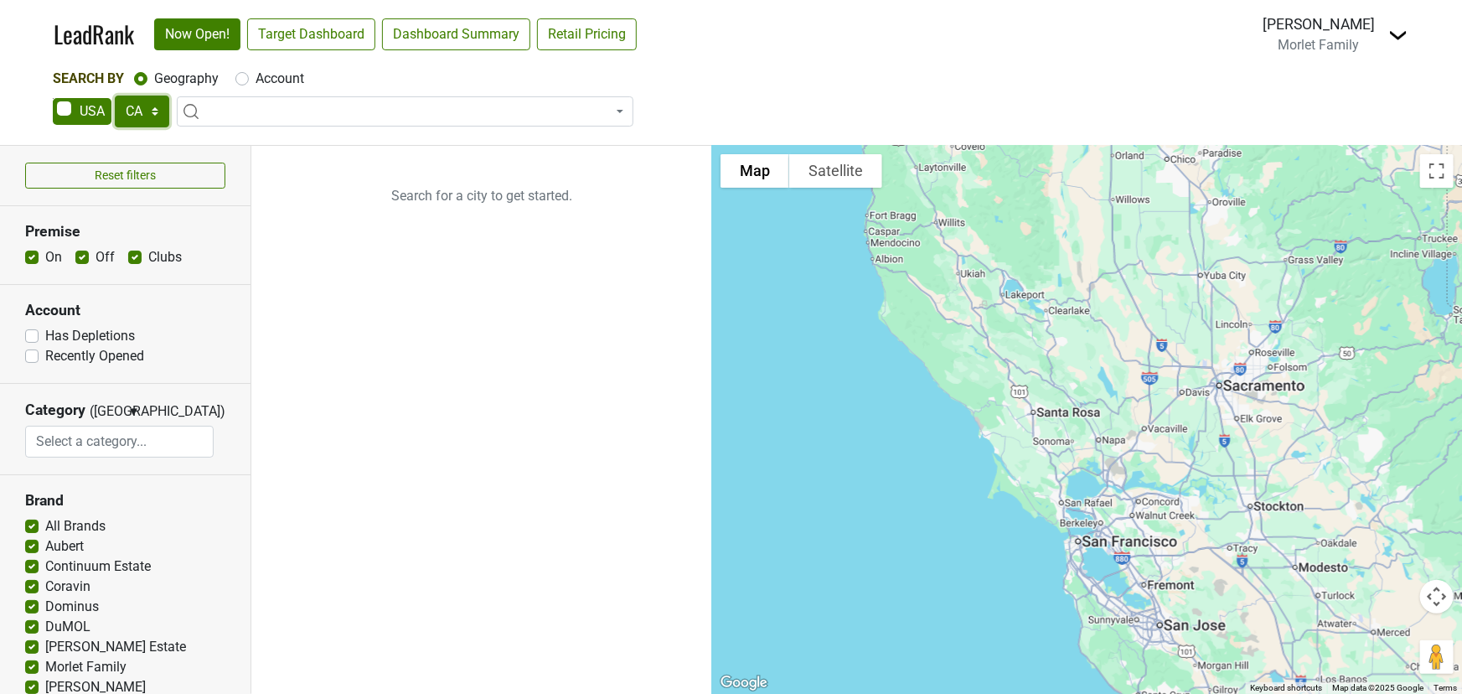
click at [147, 114] on select "AK AL AR AZ CA CO CT DC DE FL GA HI IA ID IL IN KS KY LA MA MD ME MI MN MO MS M…" at bounding box center [142, 111] width 54 height 32
select select "OH"
click at [115, 95] on select "AK AL AR AZ CA CO CT DC DE FL GA HI IA ID IL IN KS KY LA MA MD ME MI MN MO MS M…" at bounding box center [142, 111] width 54 height 32
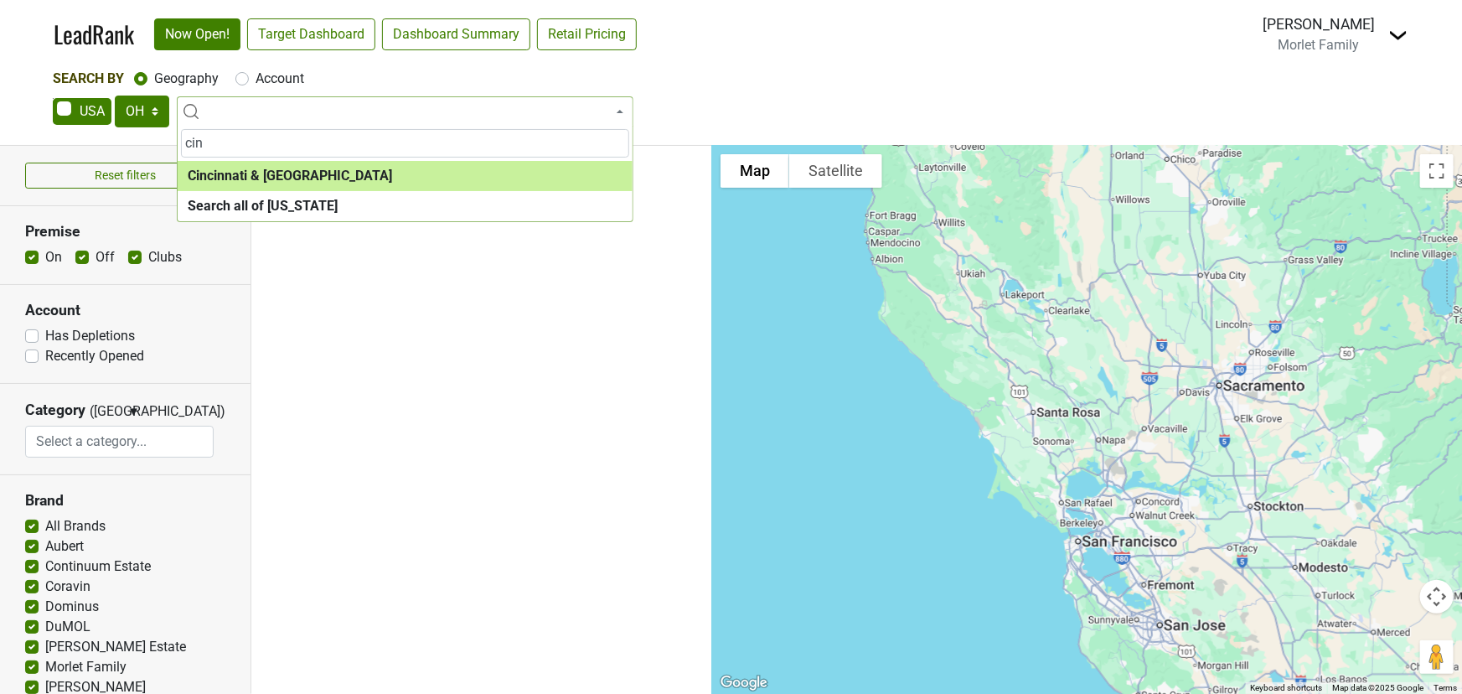
type input "cin"
select select "1067"
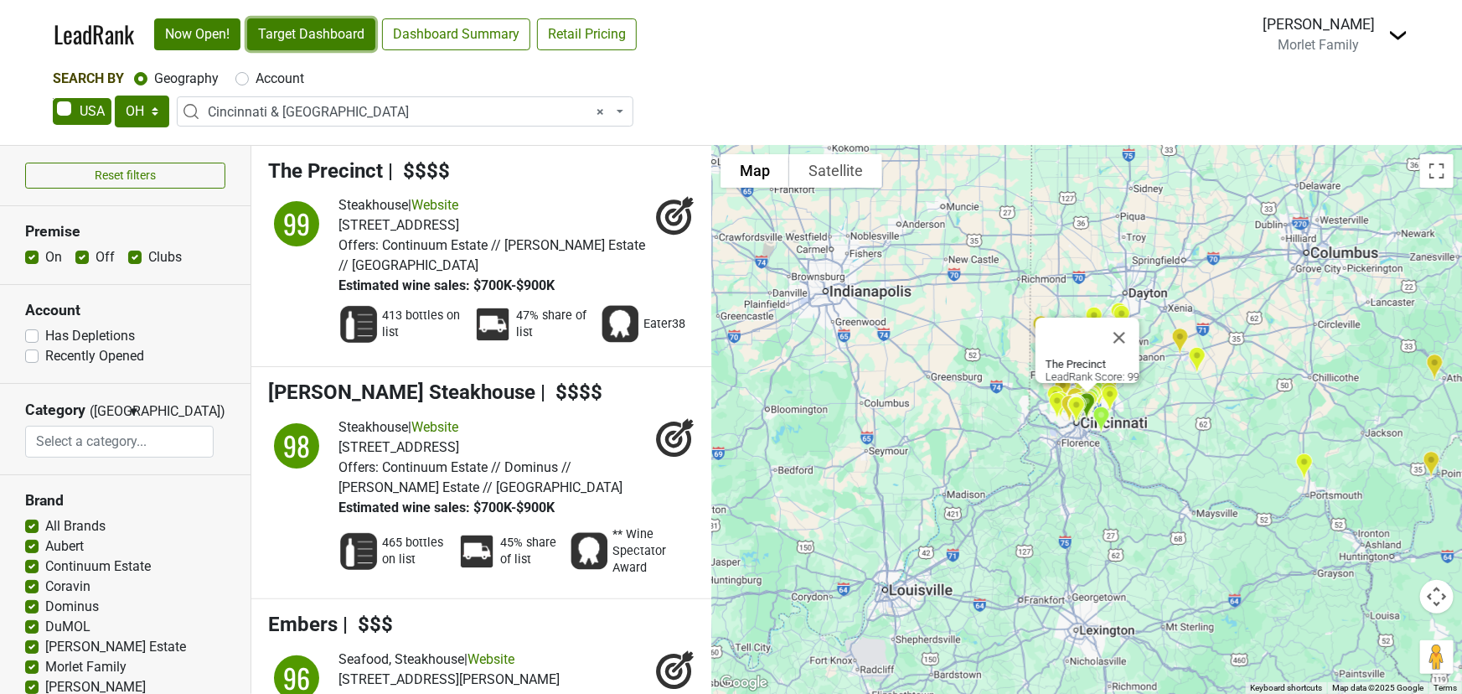
click at [320, 34] on link "Target Dashboard" at bounding box center [311, 34] width 128 height 32
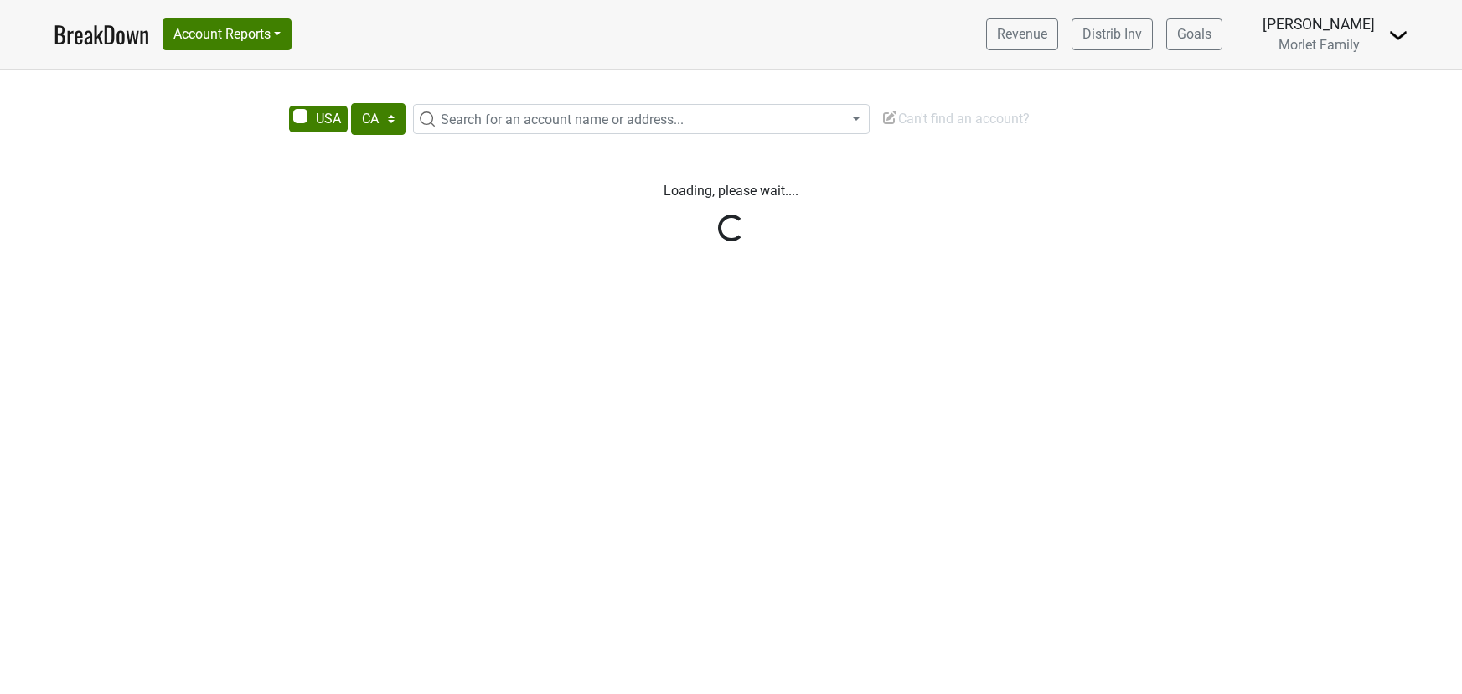
select select "CA"
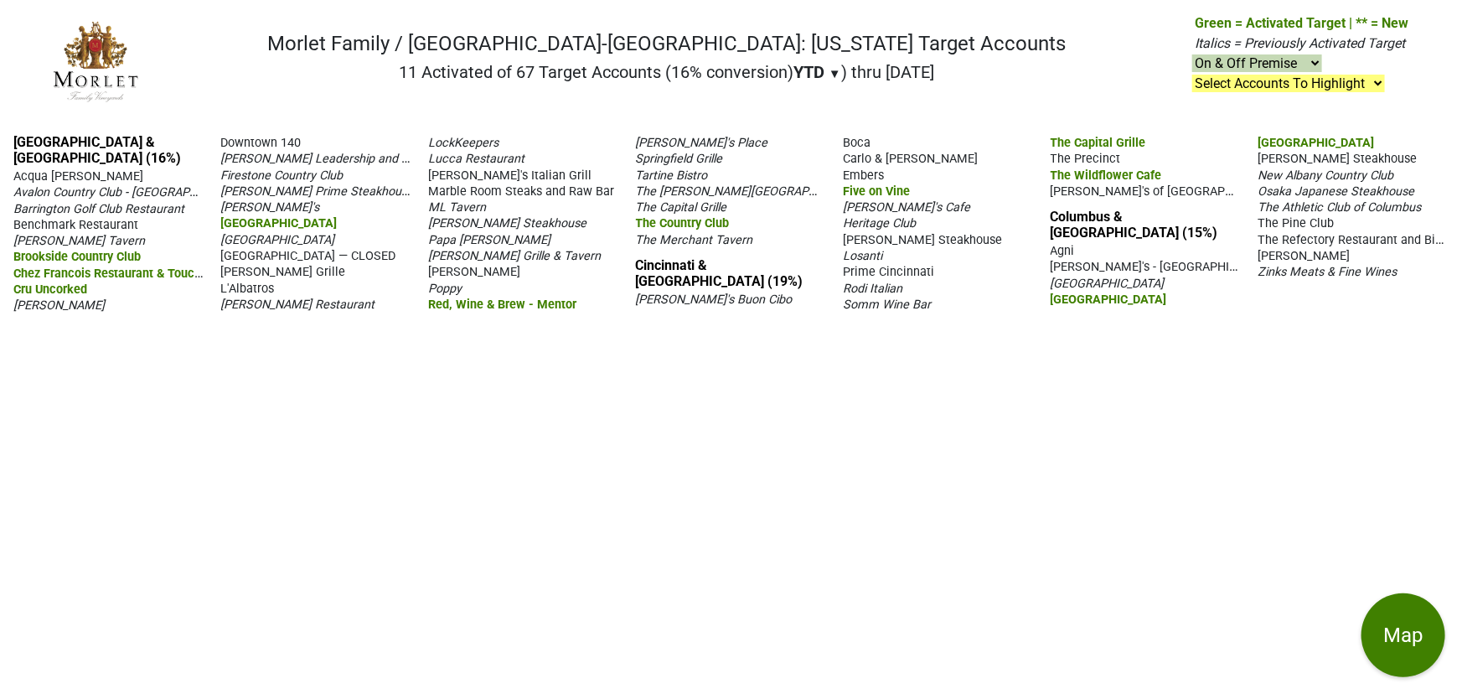
click at [701, 299] on span "[PERSON_NAME]'s Buon Cibo" at bounding box center [714, 299] width 157 height 14
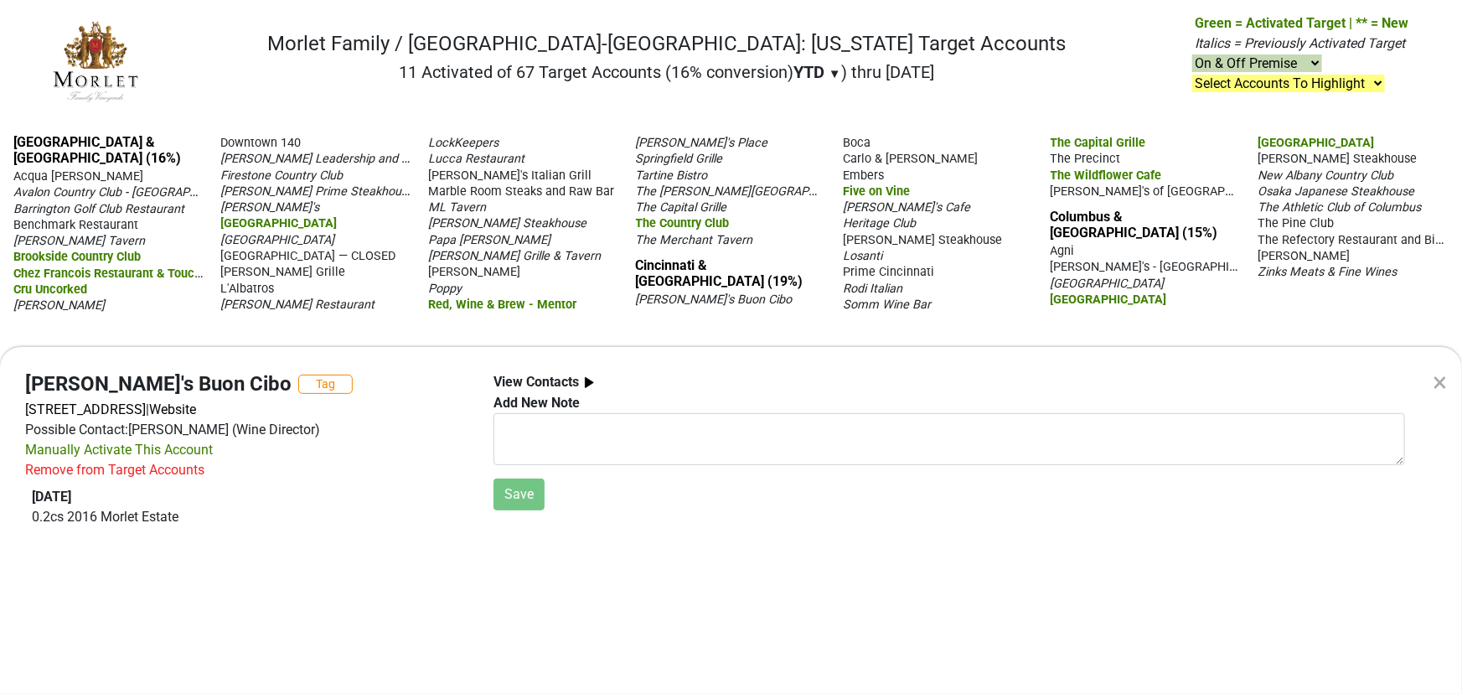
click at [893, 208] on div "× [PERSON_NAME]'s Buon Cibo Tag [STREET_ADDRESS] | Website Possible Contact: [P…" at bounding box center [731, 347] width 1462 height 694
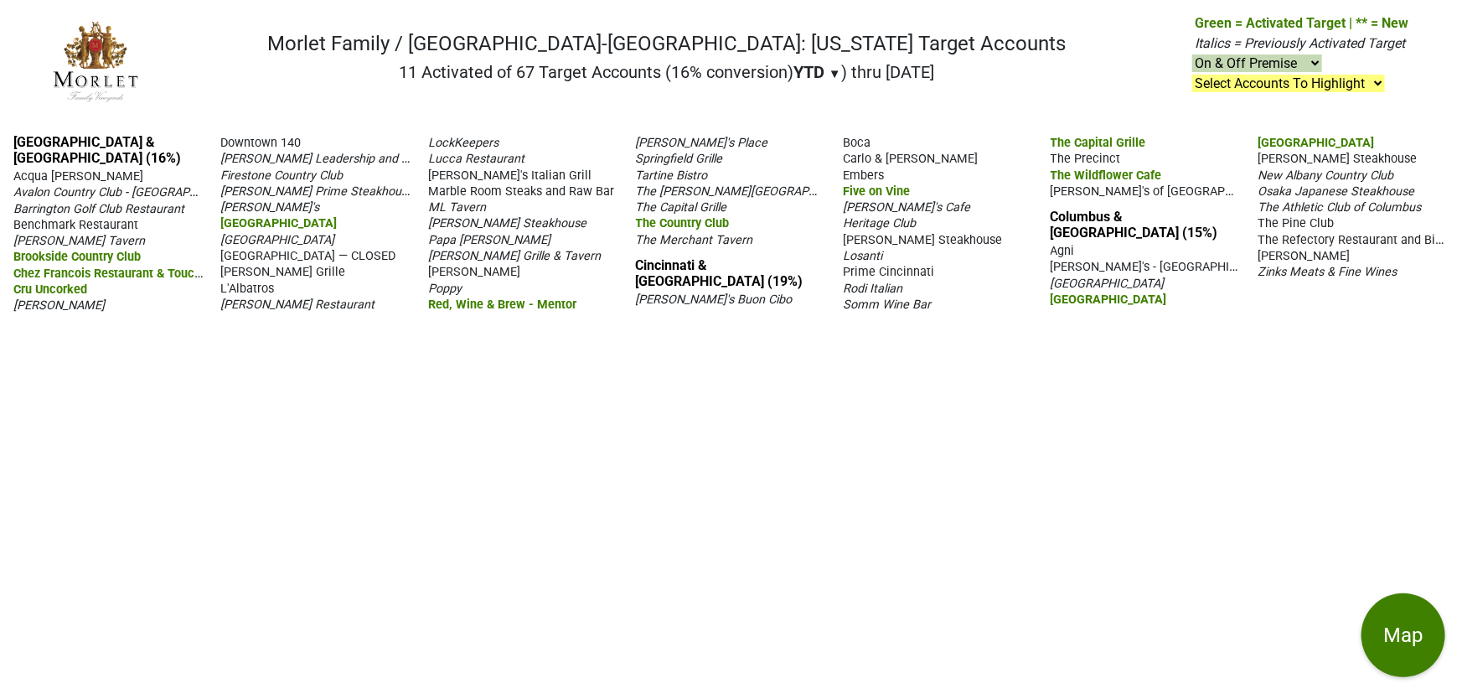
click at [885, 207] on span "[PERSON_NAME]'s Cafe" at bounding box center [906, 207] width 127 height 14
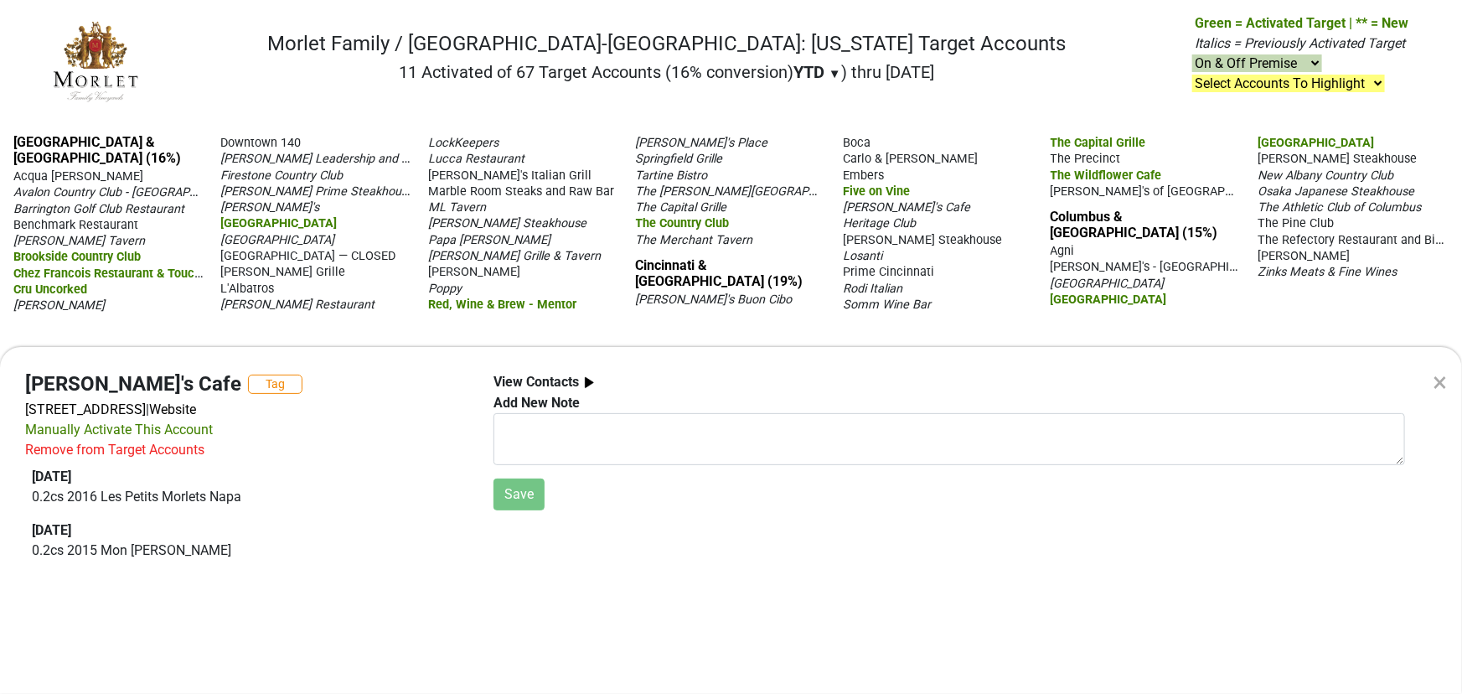
click at [868, 222] on div "× [PERSON_NAME]'s Cafe Tag [STREET_ADDRESS] | Website Manually Activate This Ac…" at bounding box center [731, 347] width 1462 height 694
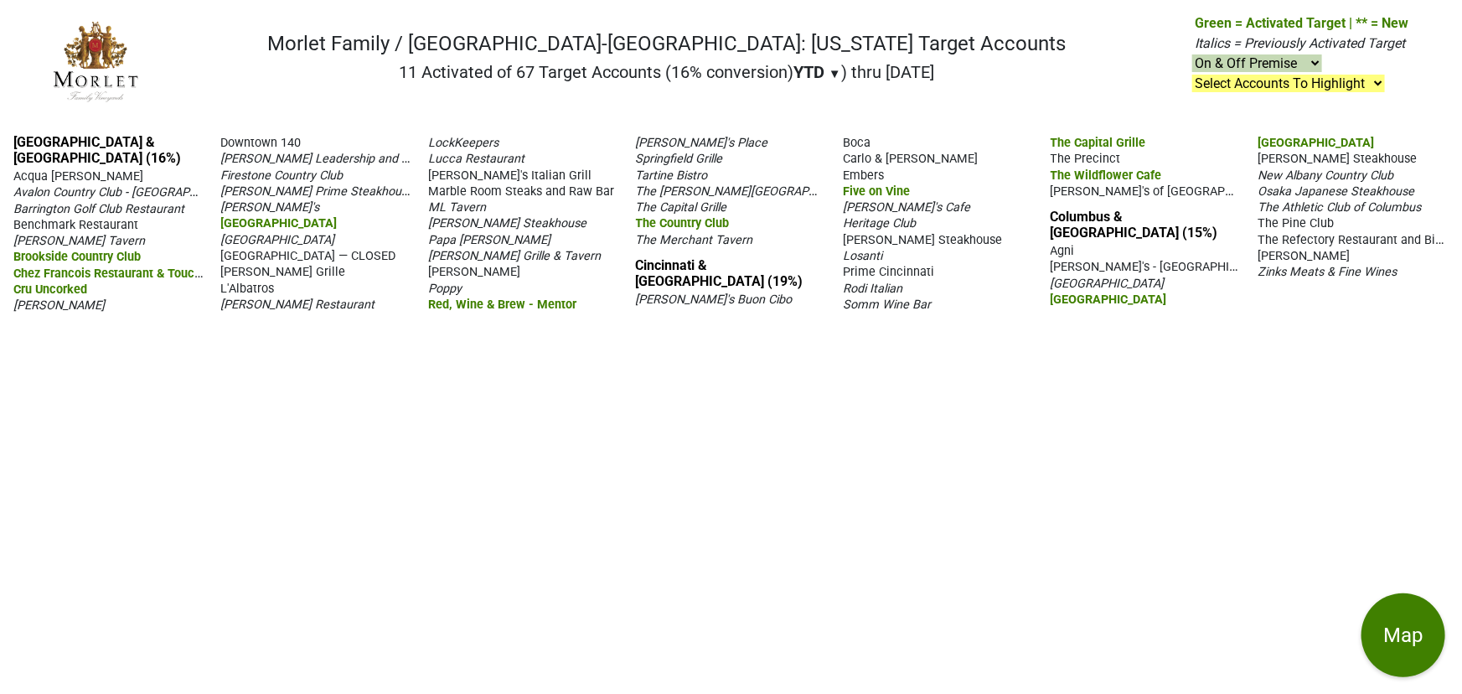
click at [865, 222] on span "Heritage Club" at bounding box center [879, 223] width 73 height 14
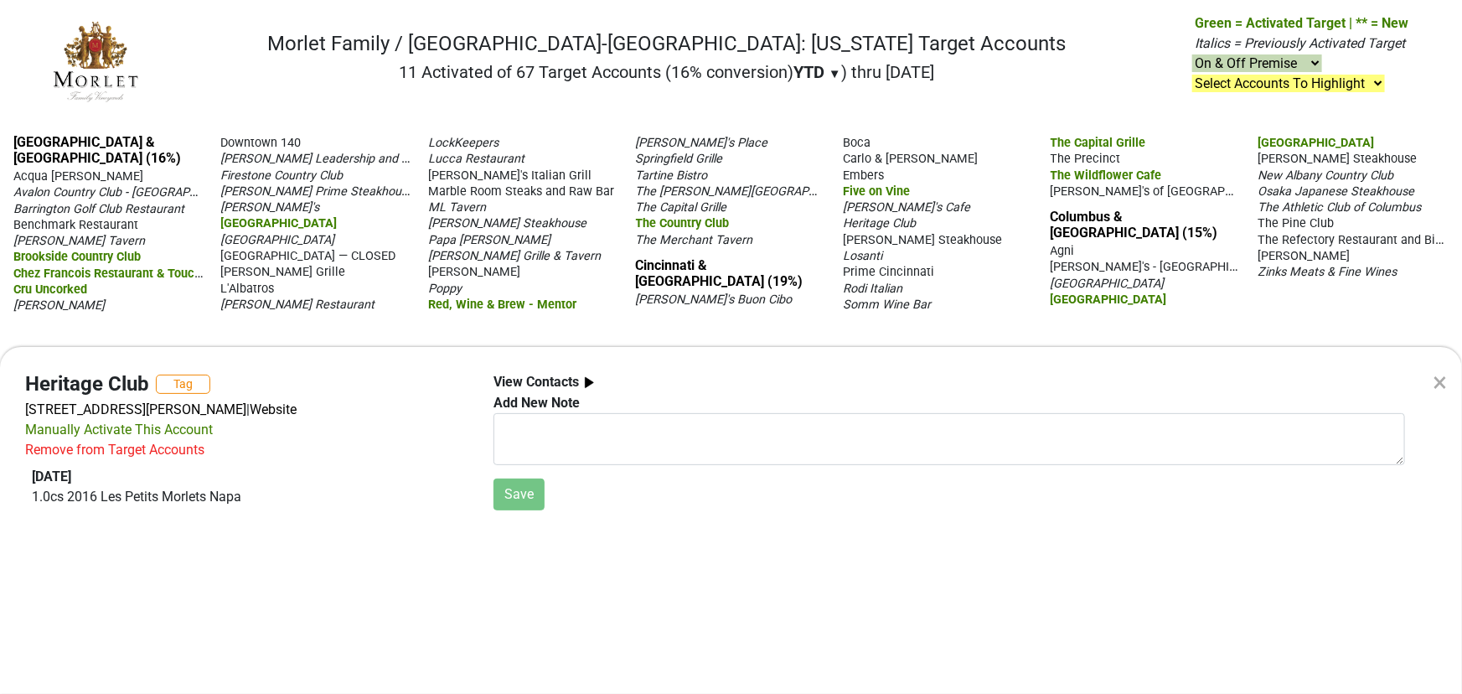
click at [918, 268] on div "× Heritage Club Tag [STREET_ADDRESS] | Website Manually Activate This Account R…" at bounding box center [731, 347] width 1462 height 694
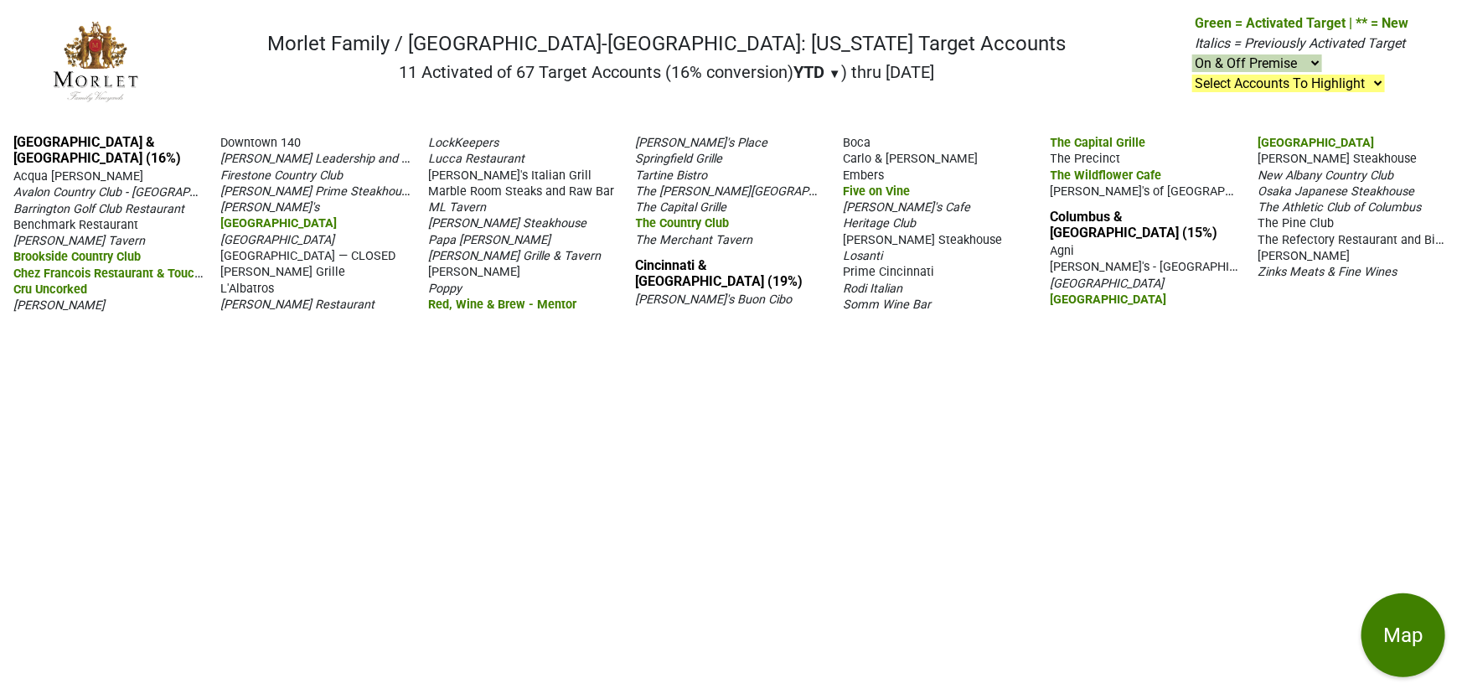
click at [913, 269] on span "Prime Cincinnati" at bounding box center [888, 272] width 91 height 14
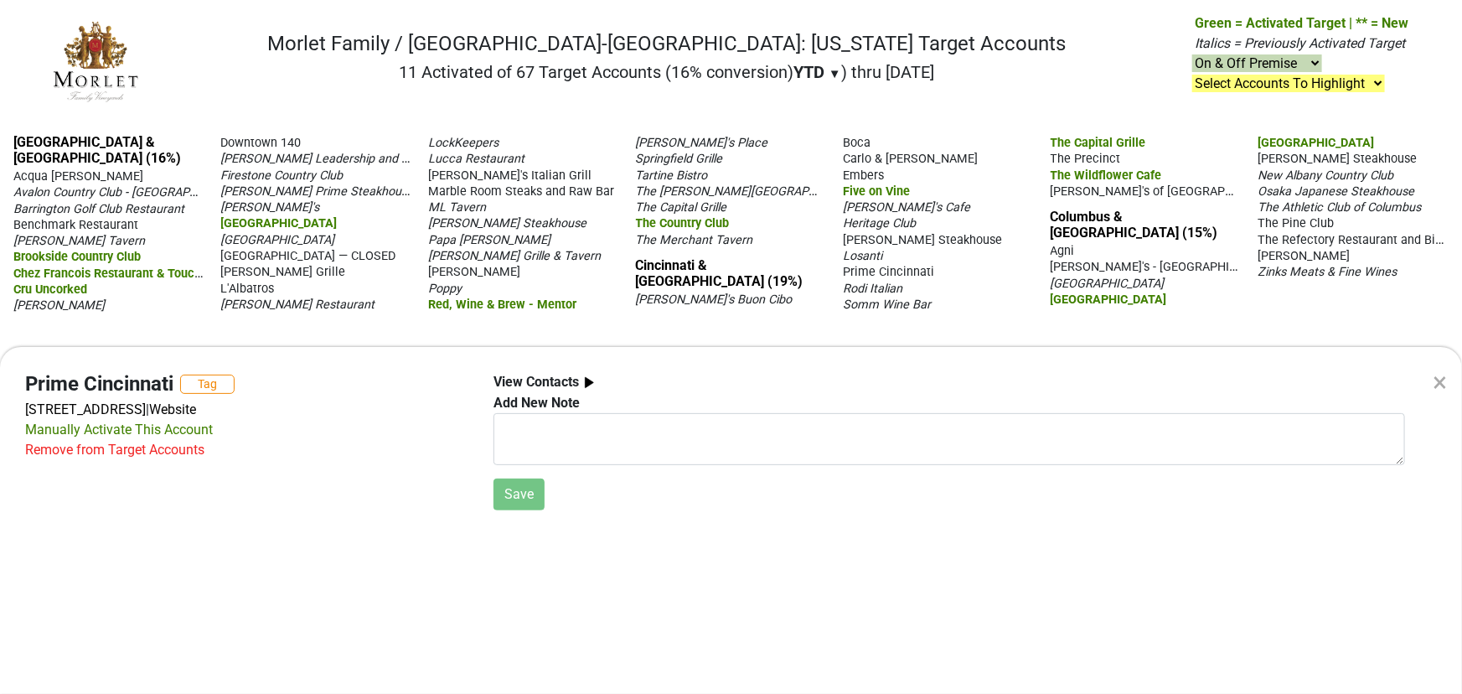
click at [865, 285] on div "× Prime Cincinnati Tag [STREET_ADDRESS] | Website Manually Activate This Accoun…" at bounding box center [731, 347] width 1462 height 694
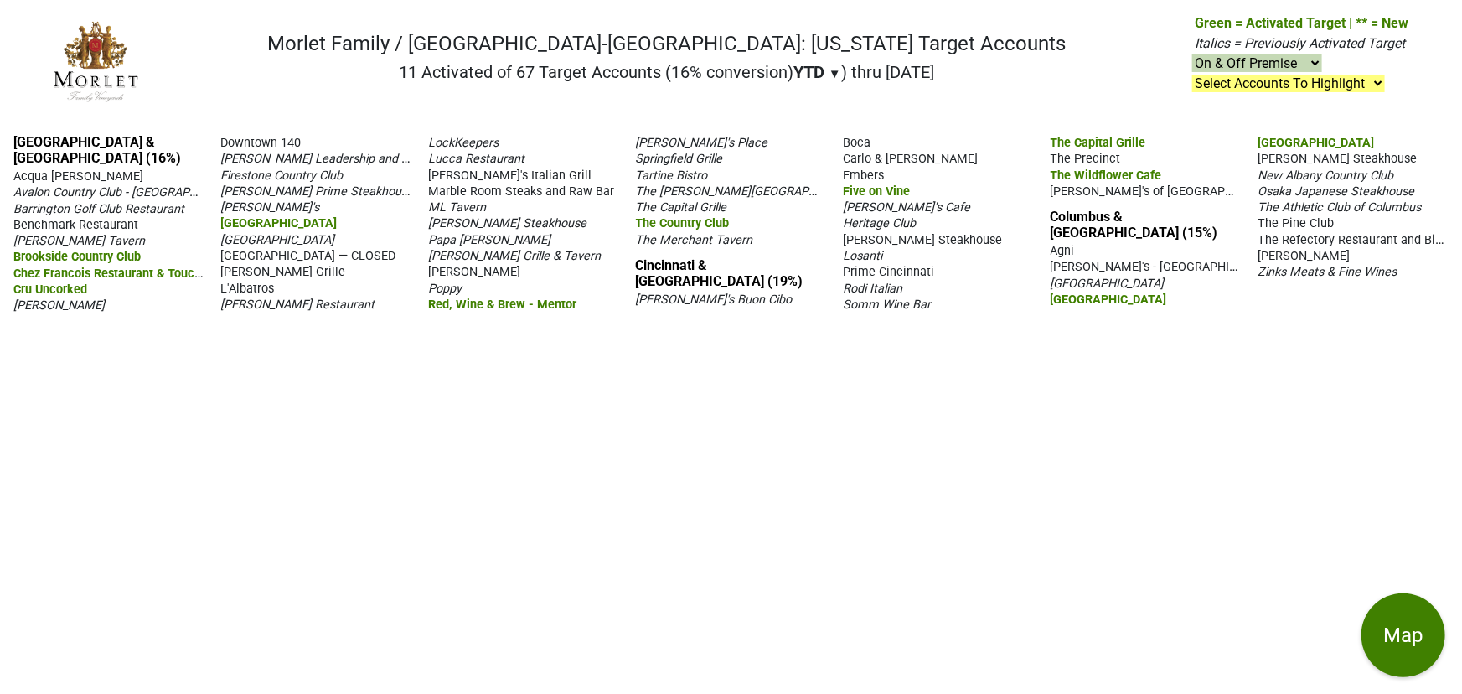
click at [853, 282] on span "Rodi Italian" at bounding box center [872, 288] width 59 height 14
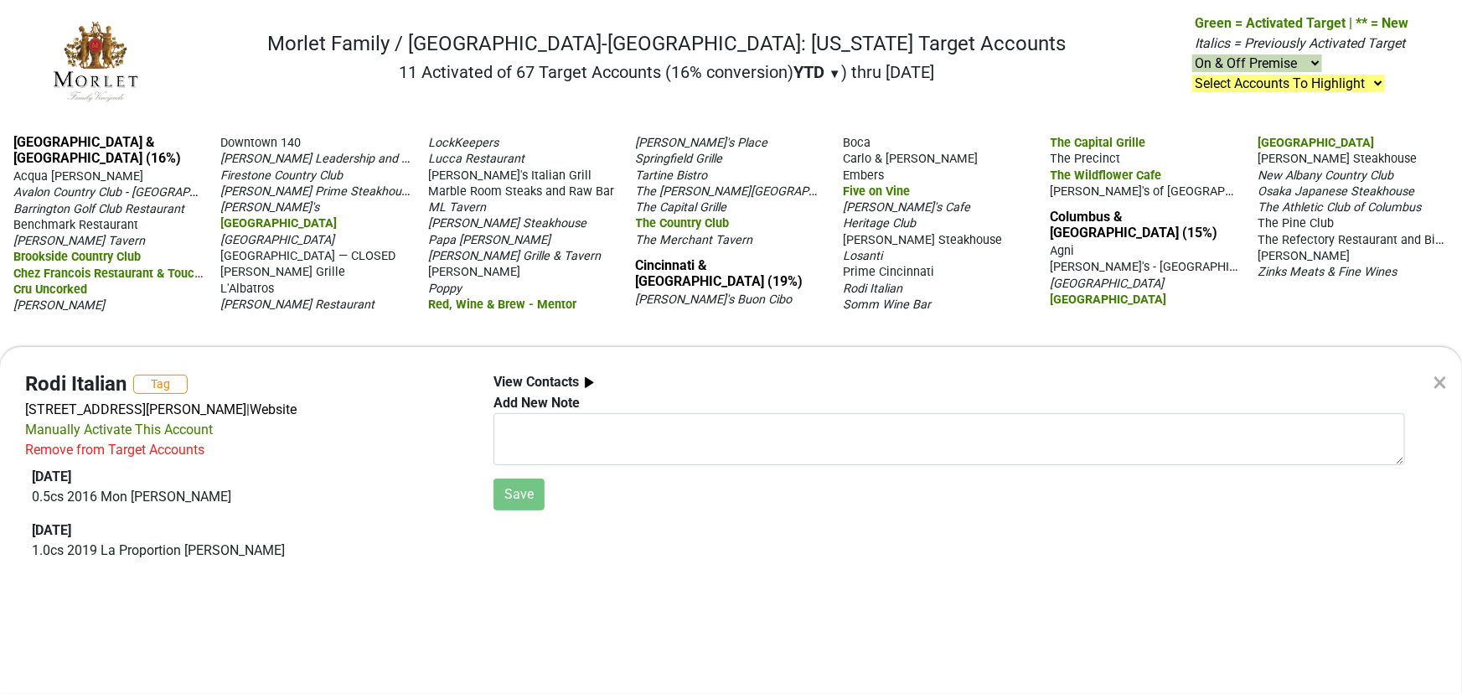
click at [856, 302] on div "× Rodi Italian Tag [STREET_ADDRESS][PERSON_NAME] | Website Manually Activate Th…" at bounding box center [731, 347] width 1462 height 694
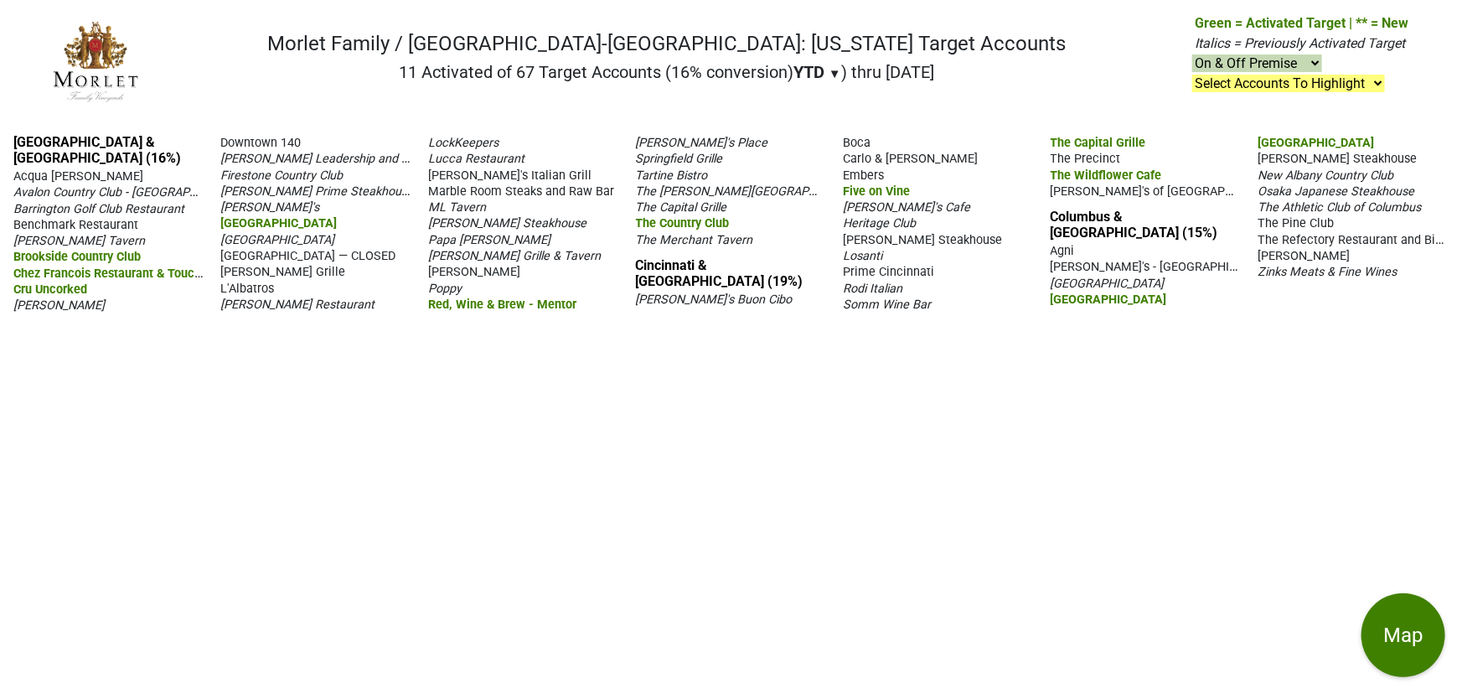
click at [859, 302] on span "Somm Wine Bar" at bounding box center [887, 304] width 88 height 14
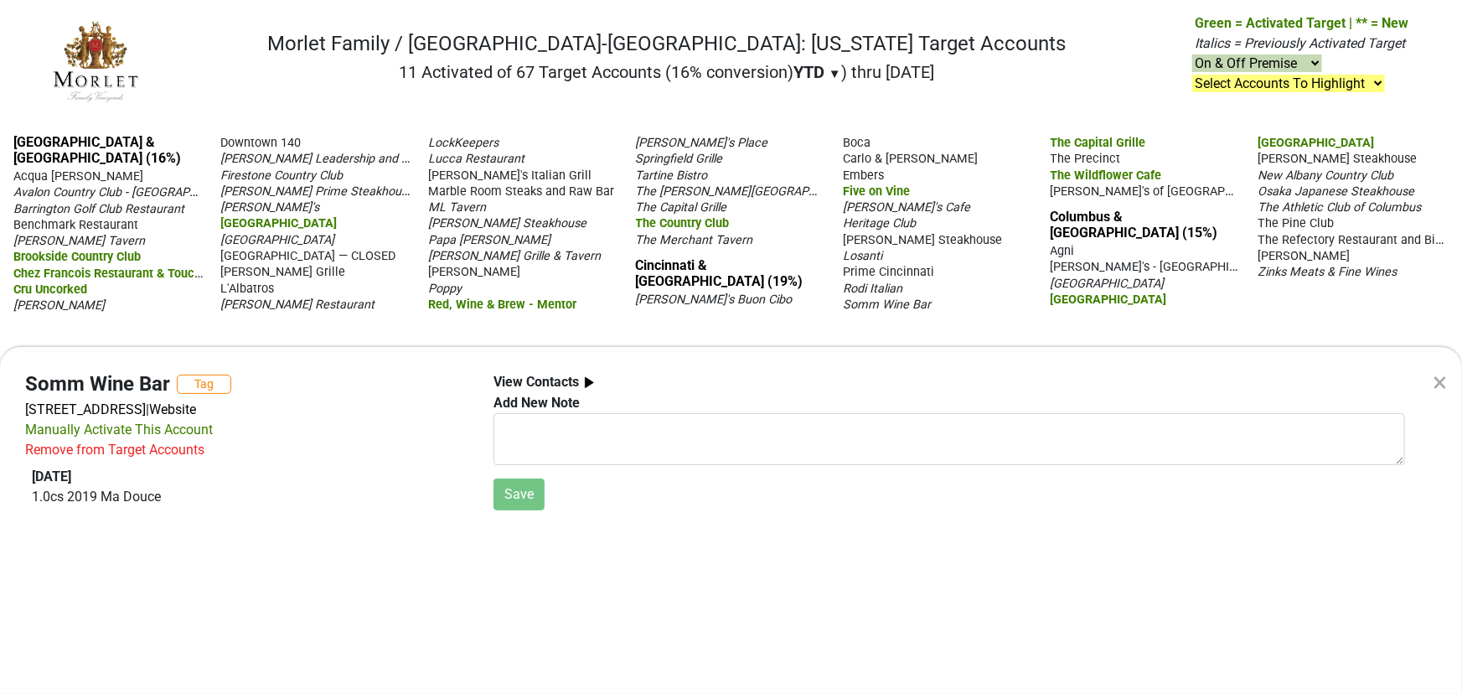
click at [1091, 189] on div "× Somm Wine Bar Tag [STREET_ADDRESS] | Website Manually Activate This Account R…" at bounding box center [731, 347] width 1462 height 694
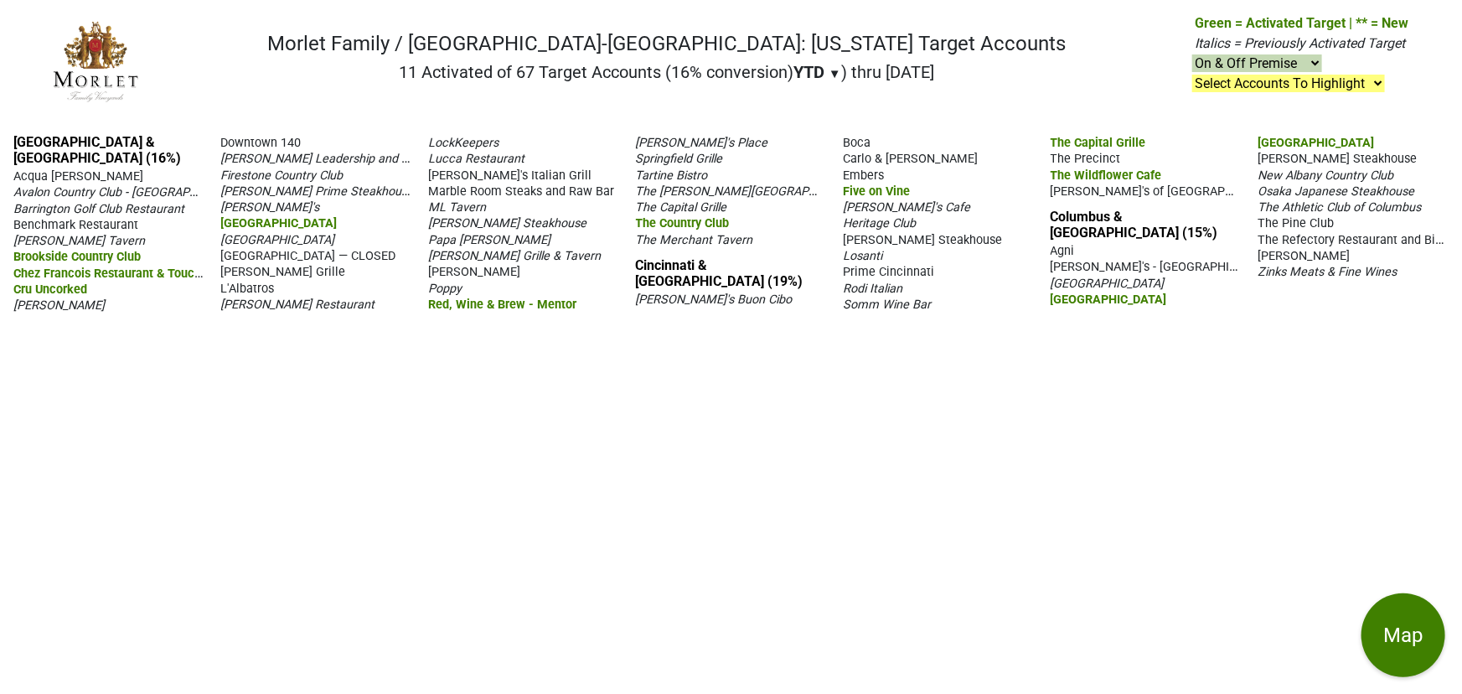
drag, startPoint x: 1072, startPoint y: 192, endPoint x: 1082, endPoint y: 191, distance: 10.1
click at [1074, 192] on span "[PERSON_NAME]'s of [GEOGRAPHIC_DATA]" at bounding box center [1166, 191] width 232 height 16
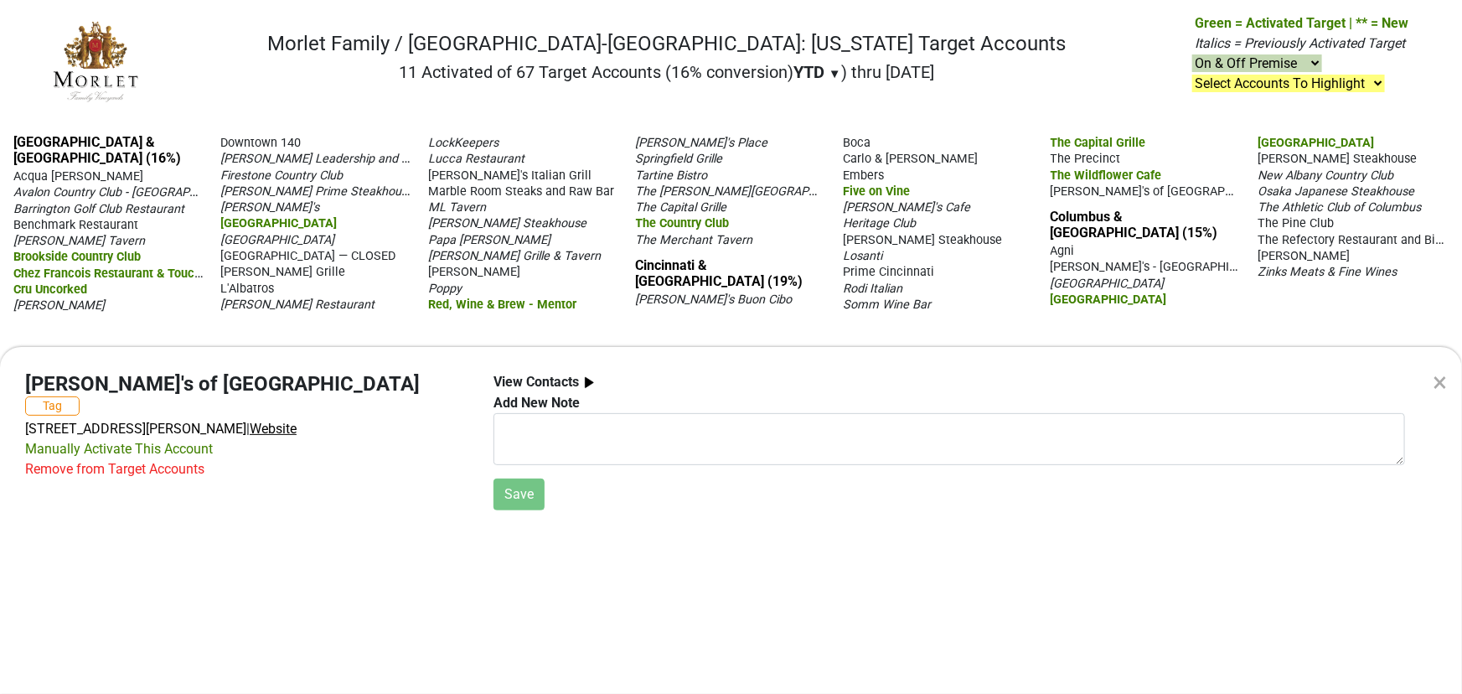
click at [297, 421] on span "Website" at bounding box center [273, 429] width 47 height 16
